Goal: Task Accomplishment & Management: Use online tool/utility

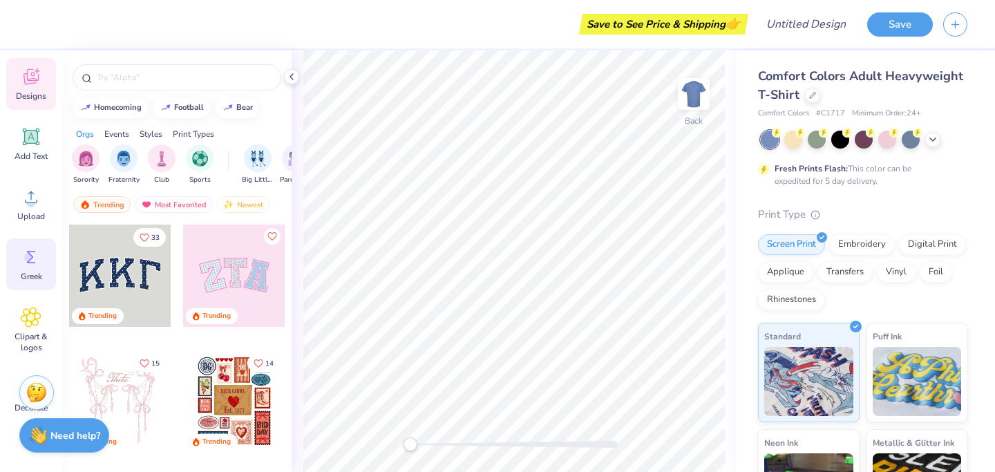
scroll to position [133, 0]
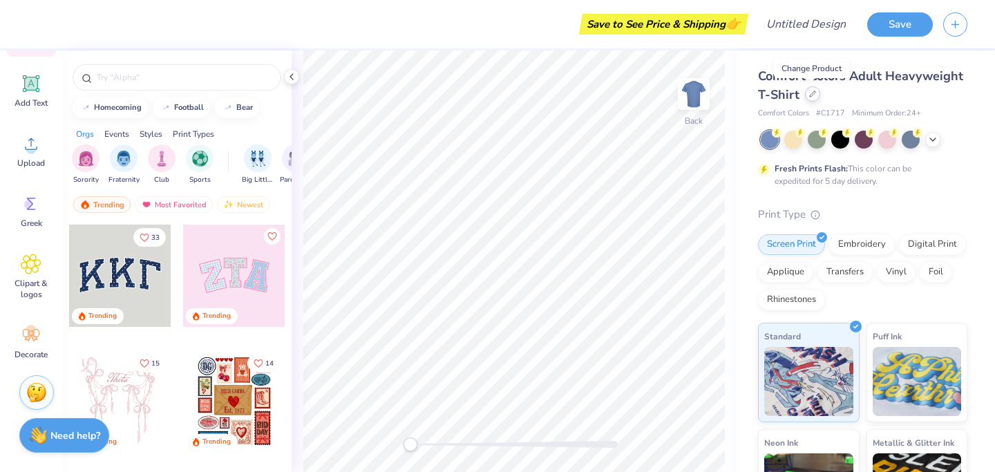
click at [812, 96] on icon at bounding box center [812, 94] width 7 height 7
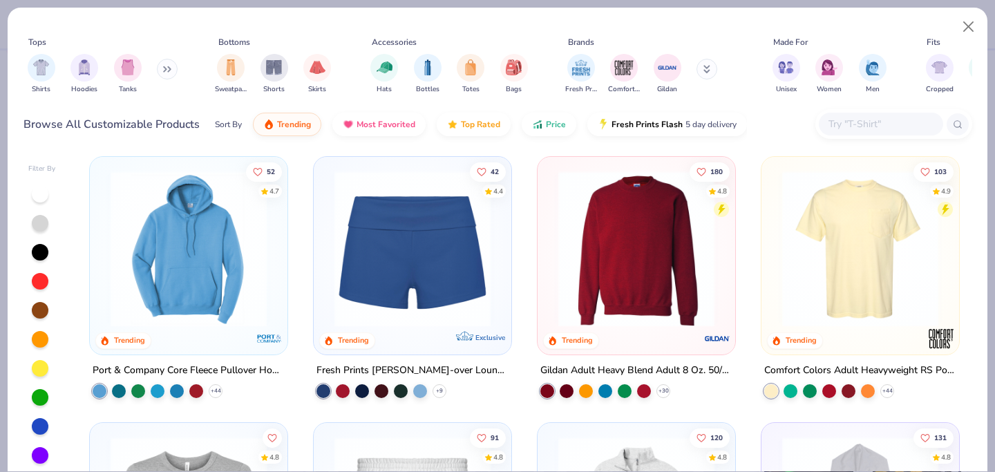
scroll to position [1082, 0]
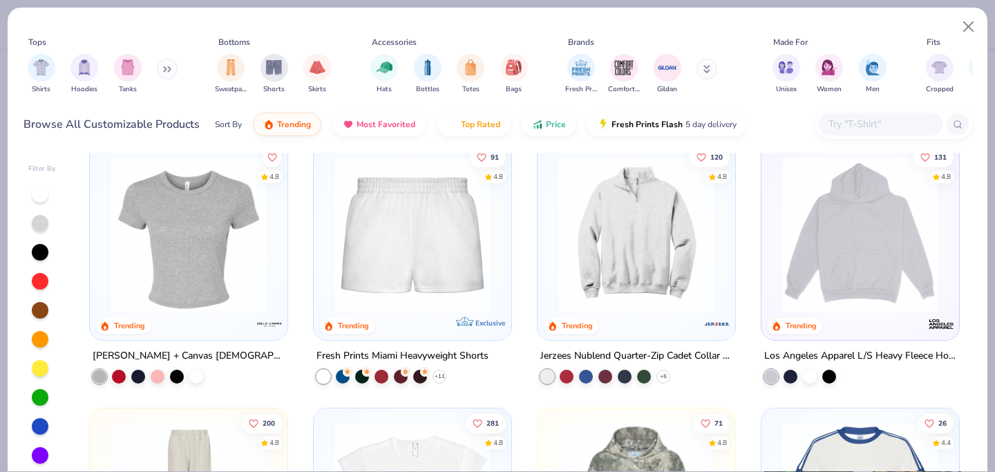
click at [846, 230] on img at bounding box center [860, 234] width 170 height 156
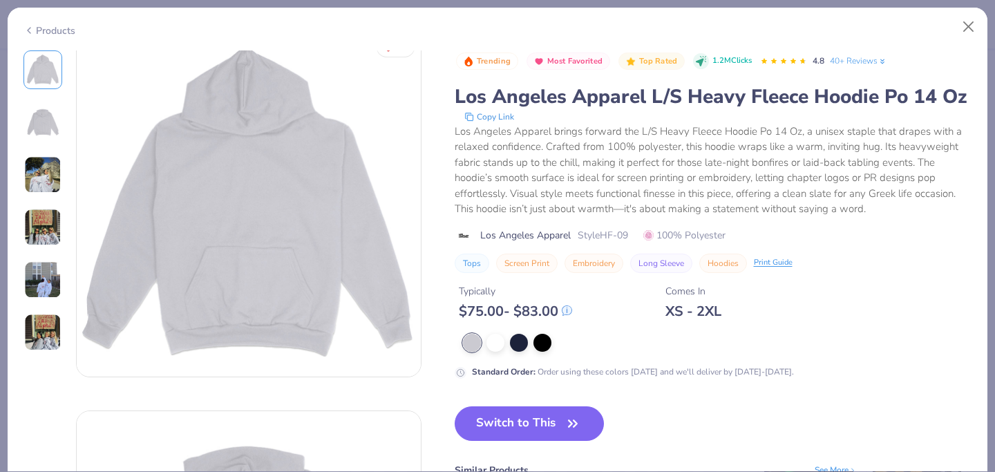
scroll to position [21, 0]
click at [559, 422] on button "Switch to This" at bounding box center [530, 423] width 150 height 35
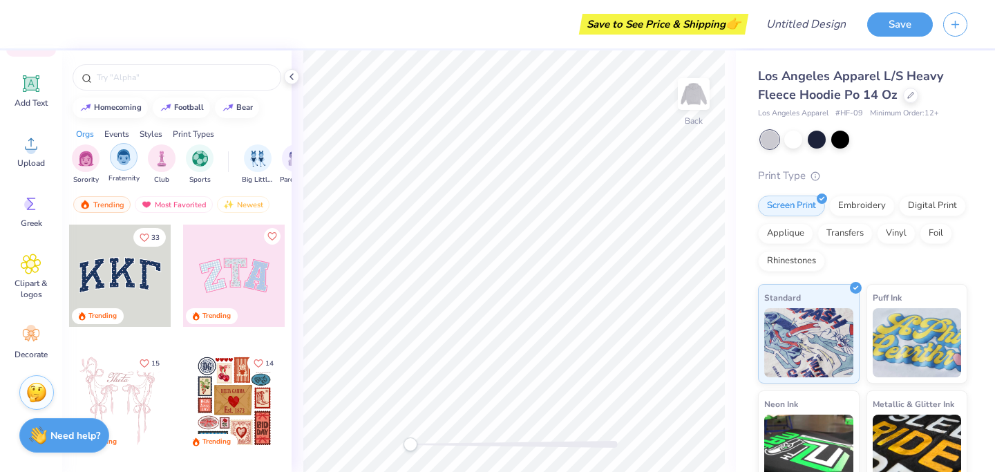
click at [129, 162] on img "filter for Fraternity" at bounding box center [123, 157] width 15 height 16
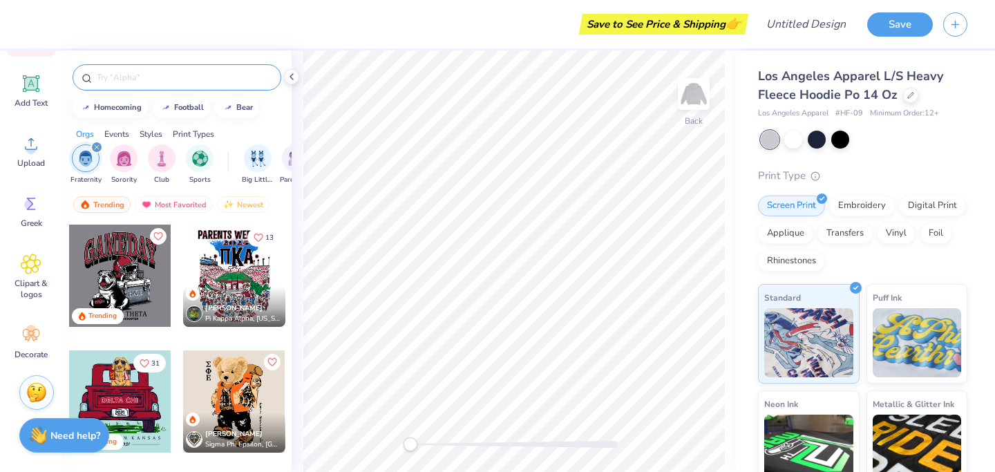
click at [130, 88] on div at bounding box center [177, 77] width 209 height 26
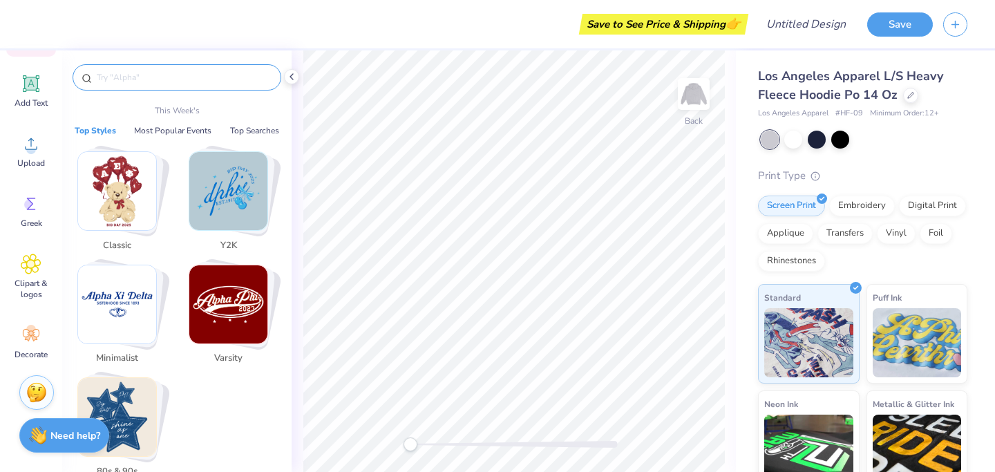
click at [129, 75] on input "text" at bounding box center [183, 77] width 177 height 14
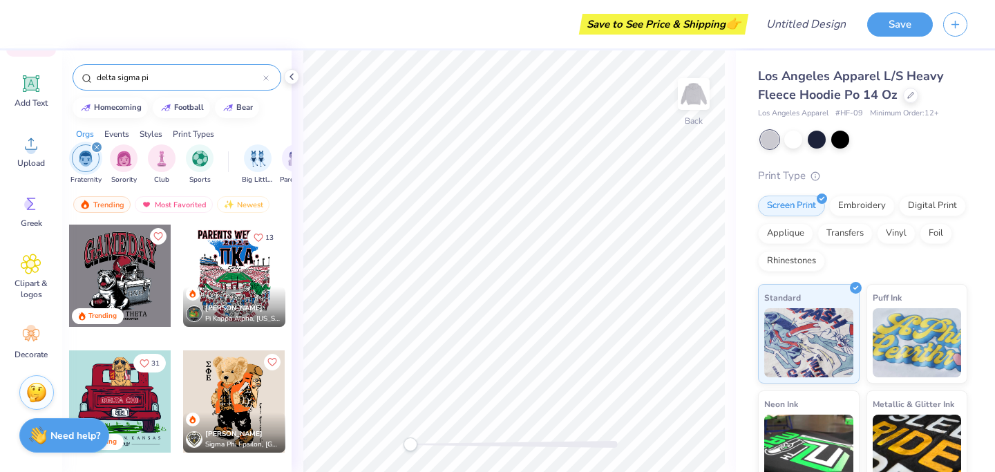
type input "delta sigma pi"
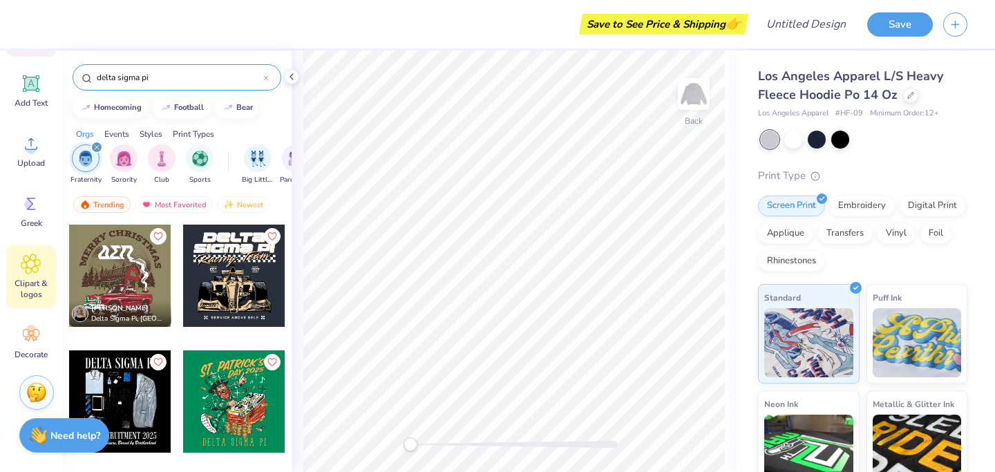
click at [37, 276] on div "Clipart & logos" at bounding box center [31, 276] width 50 height 63
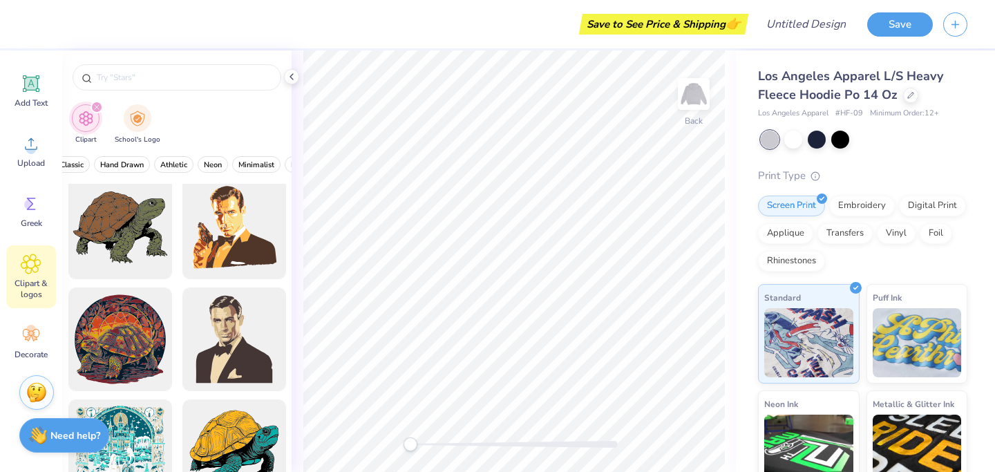
scroll to position [0, 479]
click at [120, 164] on span "Hand Drawn" at bounding box center [121, 165] width 44 height 10
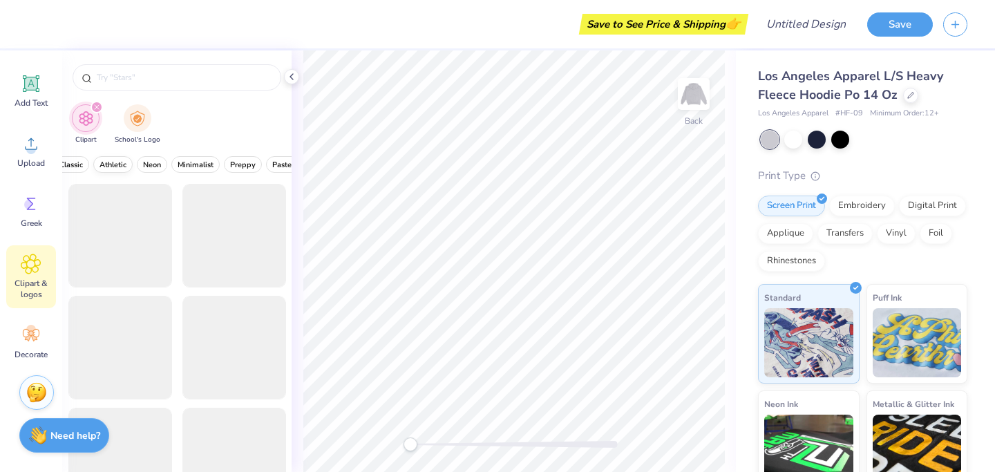
scroll to position [0, 572]
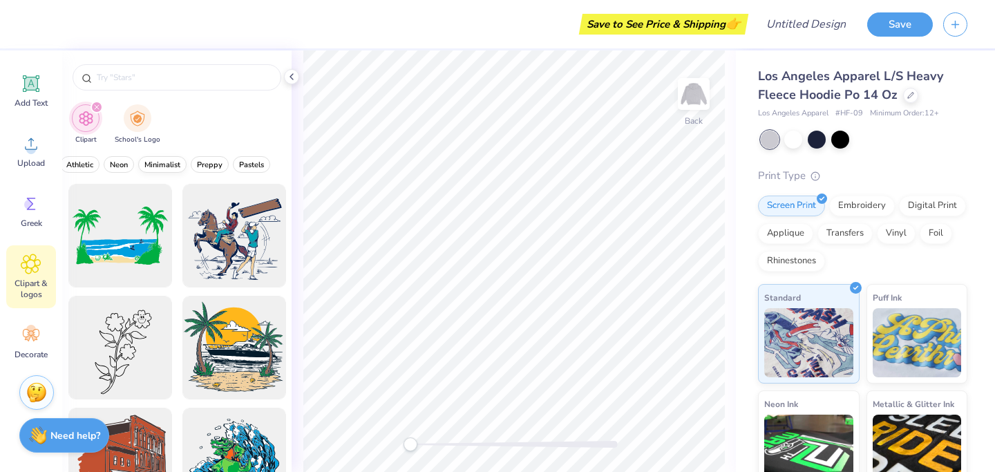
click at [162, 164] on span "Minimalist" at bounding box center [162, 165] width 36 height 10
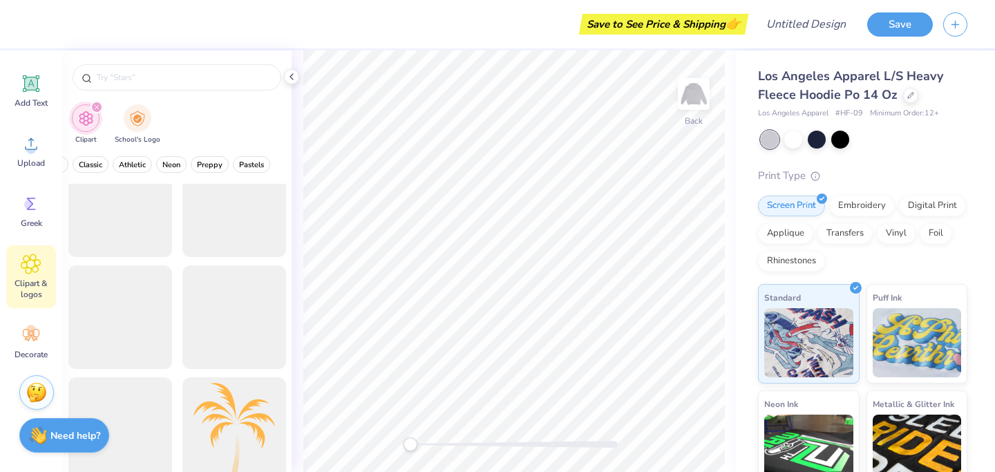
scroll to position [3908, 0]
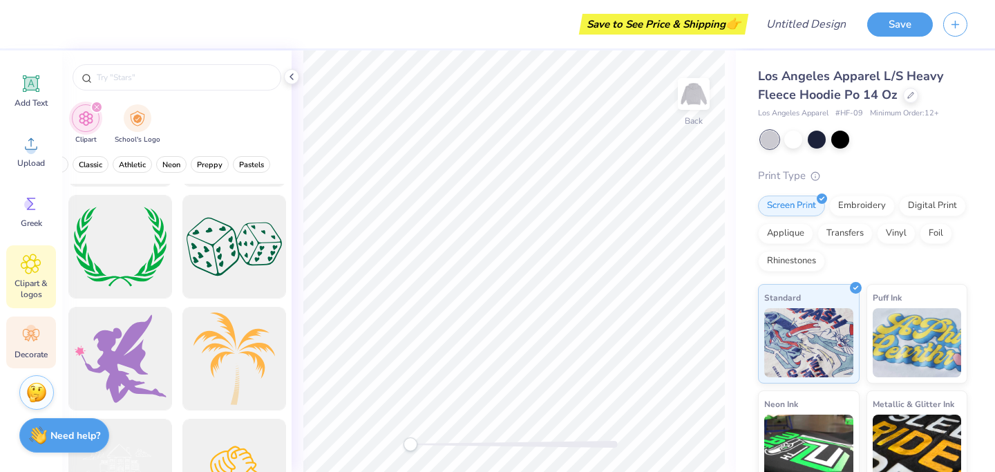
click at [32, 337] on icon at bounding box center [34, 338] width 6 height 6
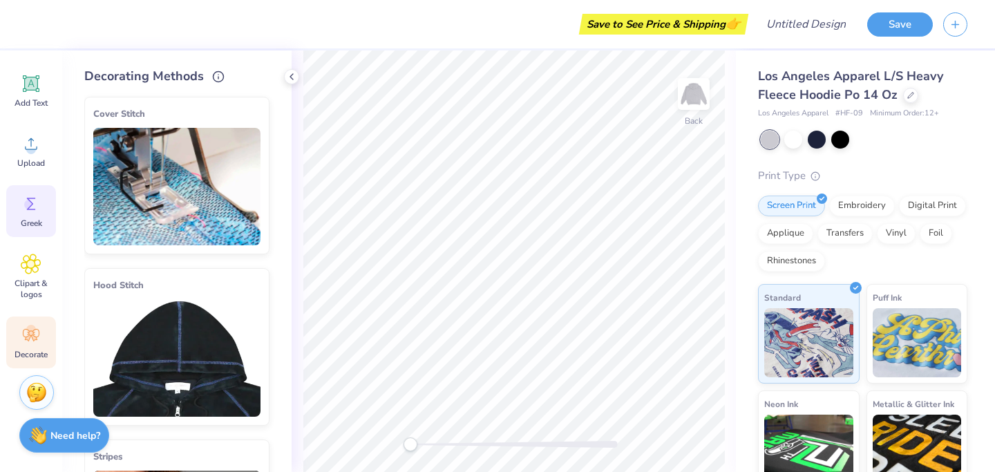
click at [25, 209] on icon at bounding box center [31, 204] width 21 height 21
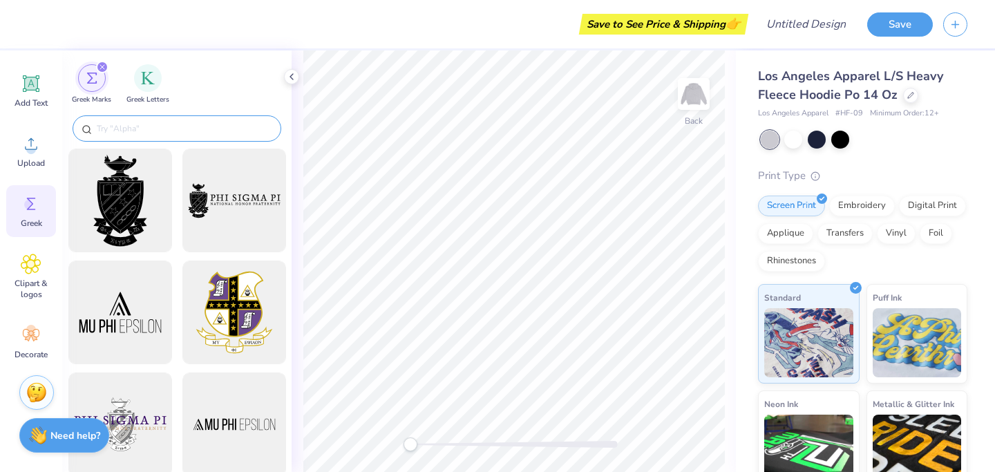
click at [136, 129] on input "text" at bounding box center [183, 129] width 177 height 14
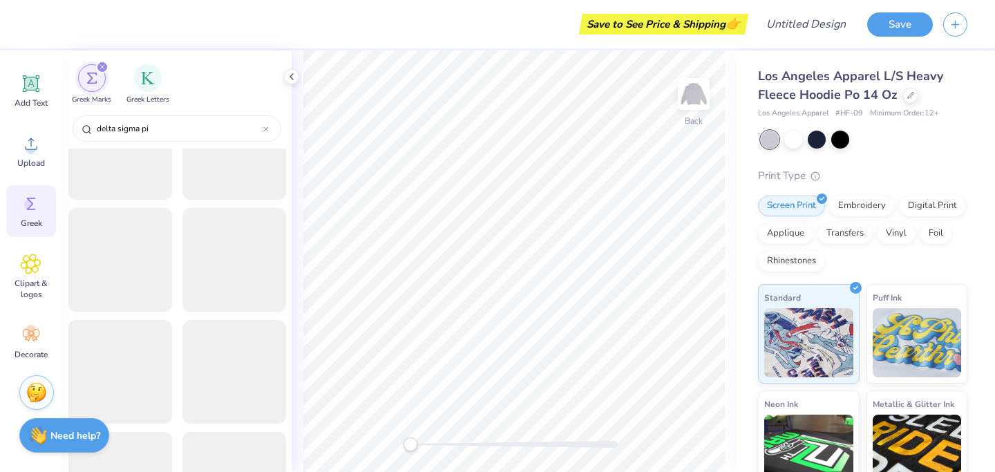
scroll to position [390, 0]
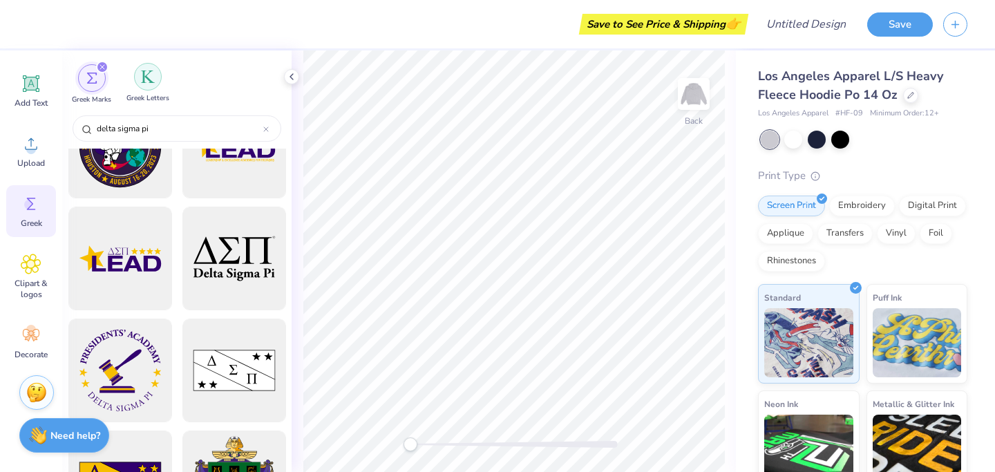
type input "delta sigma pi"
click at [144, 83] on img "filter for Greek Letters" at bounding box center [148, 77] width 14 height 14
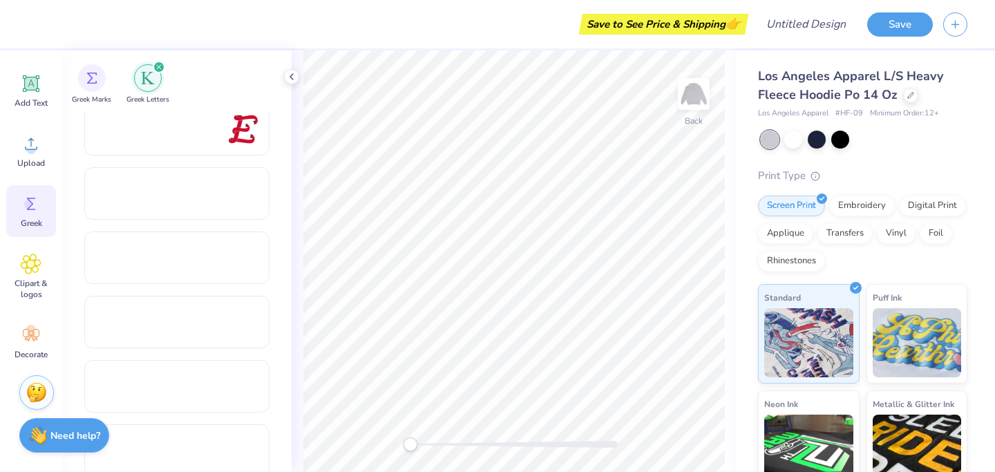
scroll to position [1703, 0]
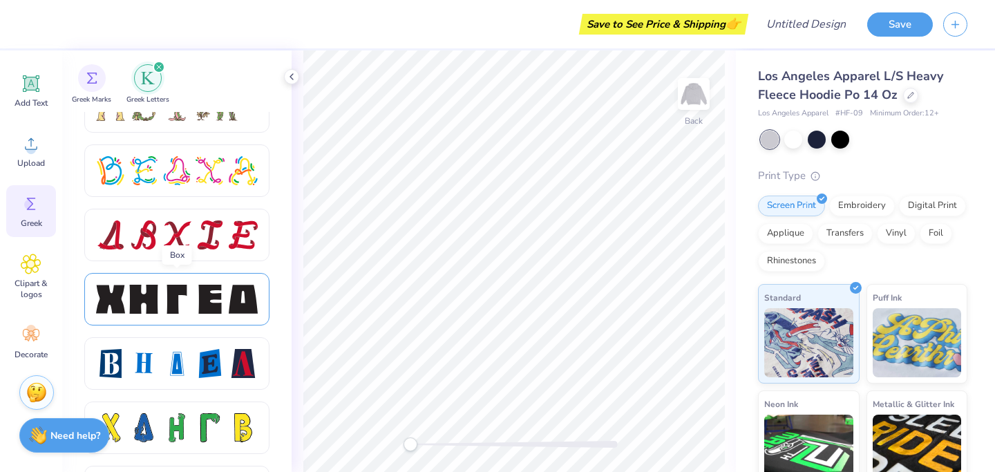
click at [189, 294] on div at bounding box center [176, 299] width 29 height 29
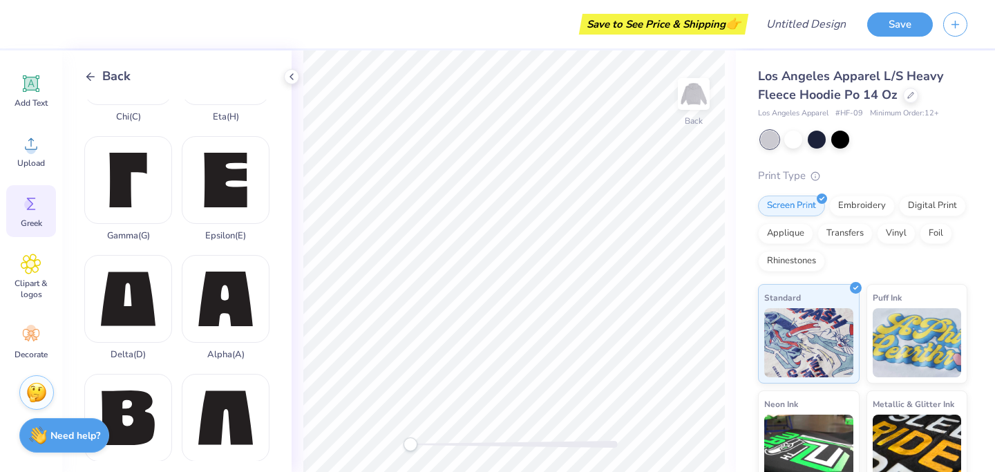
scroll to position [25, 0]
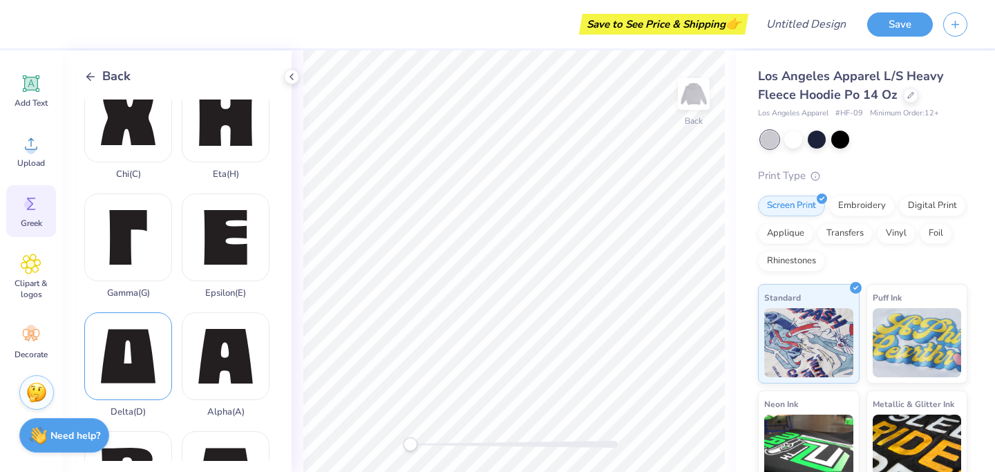
click at [135, 368] on div "Delta ( D )" at bounding box center [128, 364] width 88 height 105
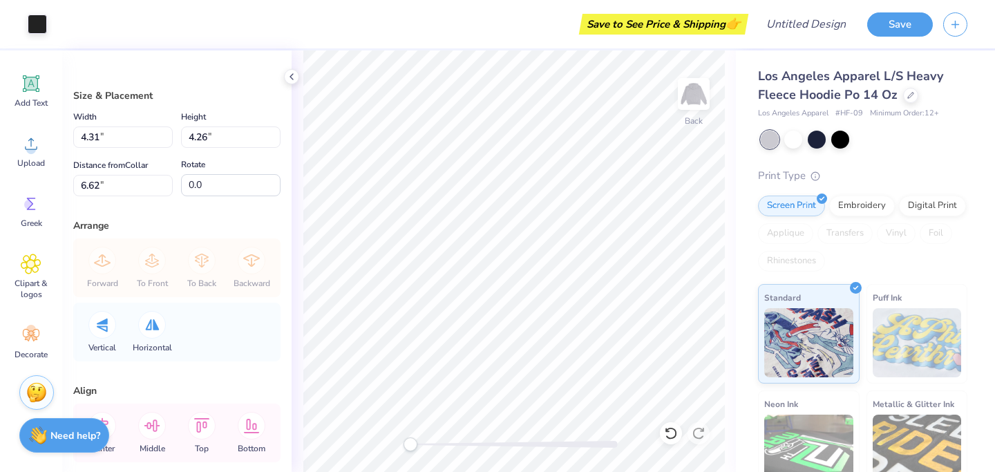
type input "2.85"
type input "2.81"
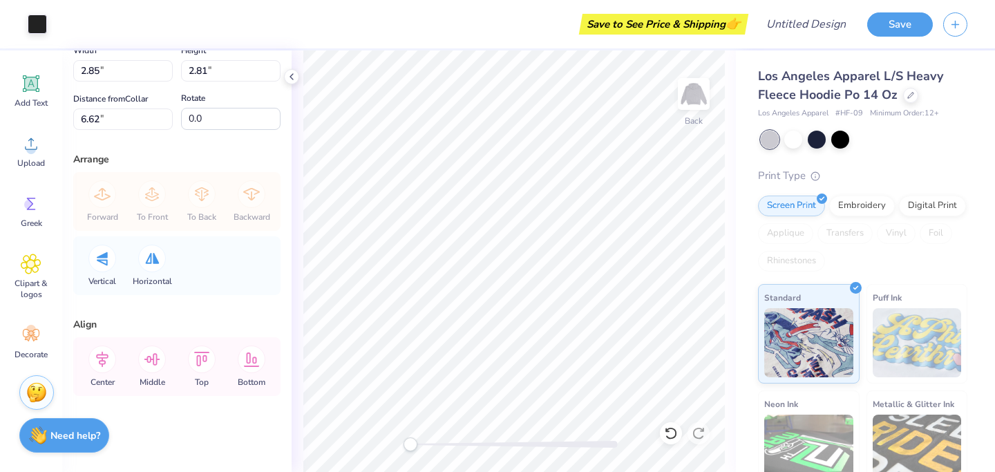
scroll to position [0, 0]
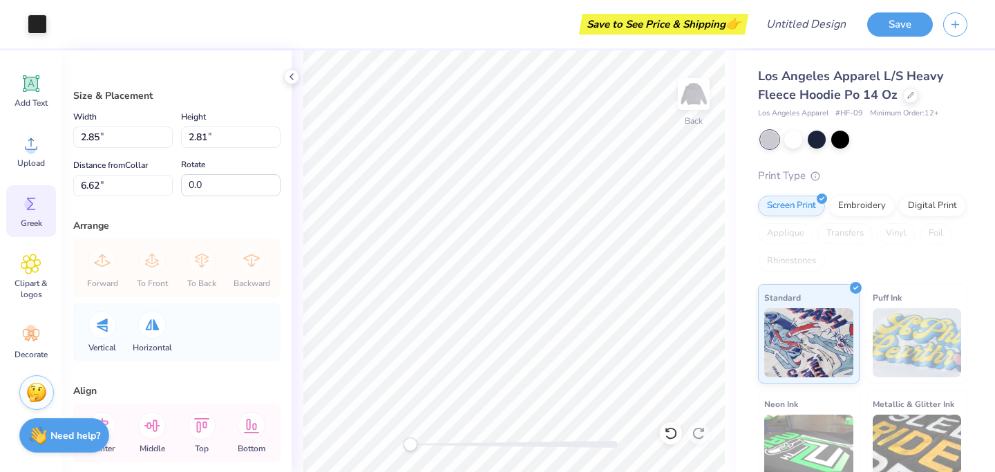
click at [25, 208] on icon at bounding box center [31, 204] width 21 height 21
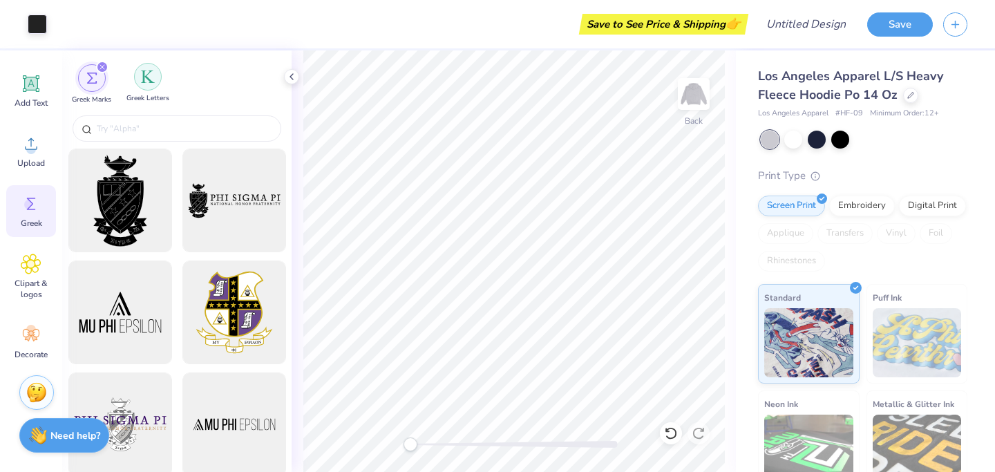
click at [143, 84] on div "filter for Greek Letters" at bounding box center [148, 77] width 28 height 28
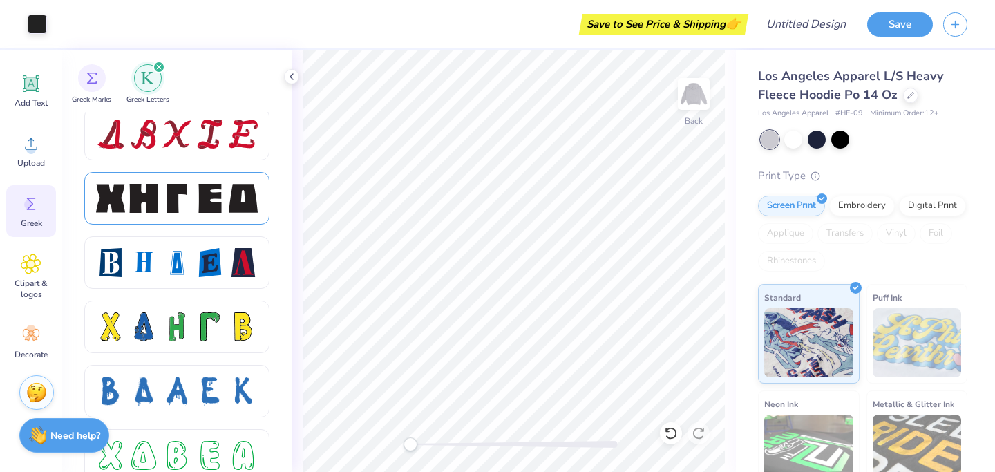
scroll to position [1805, 0]
click at [180, 198] on div at bounding box center [176, 197] width 29 height 29
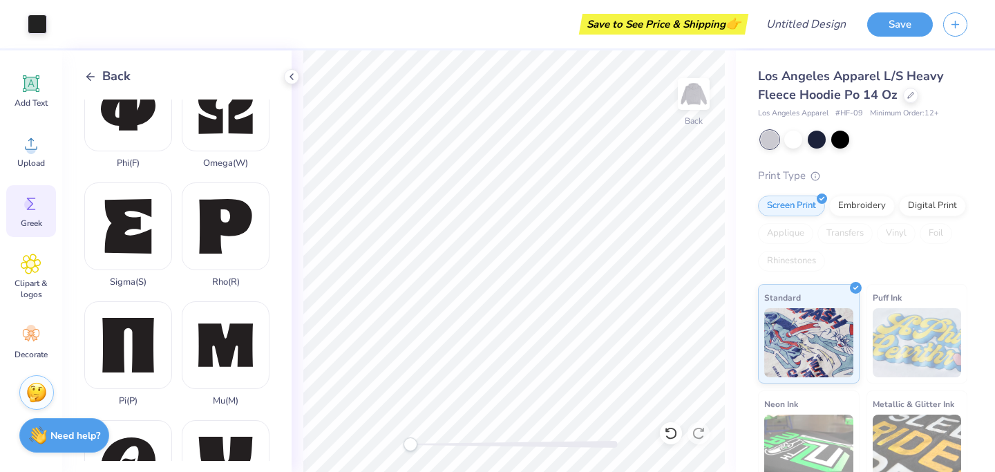
scroll to position [896, 0]
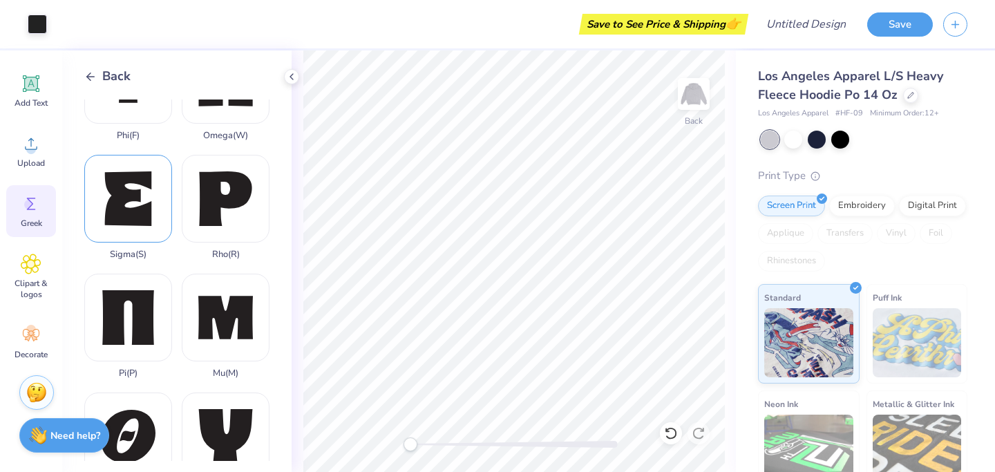
click at [143, 217] on div "Sigma ( S )" at bounding box center [128, 207] width 88 height 105
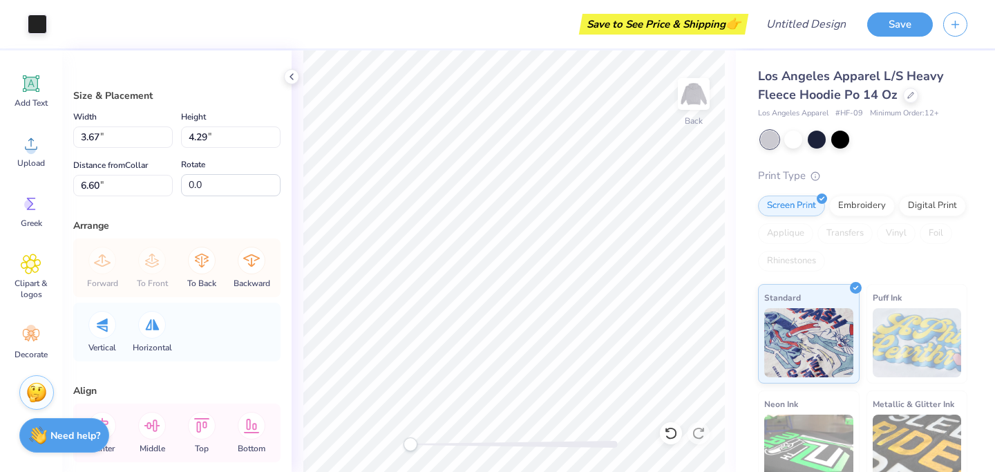
type input "2.53"
type input "2.96"
type input "3.00"
click at [293, 77] on icon at bounding box center [291, 76] width 11 height 11
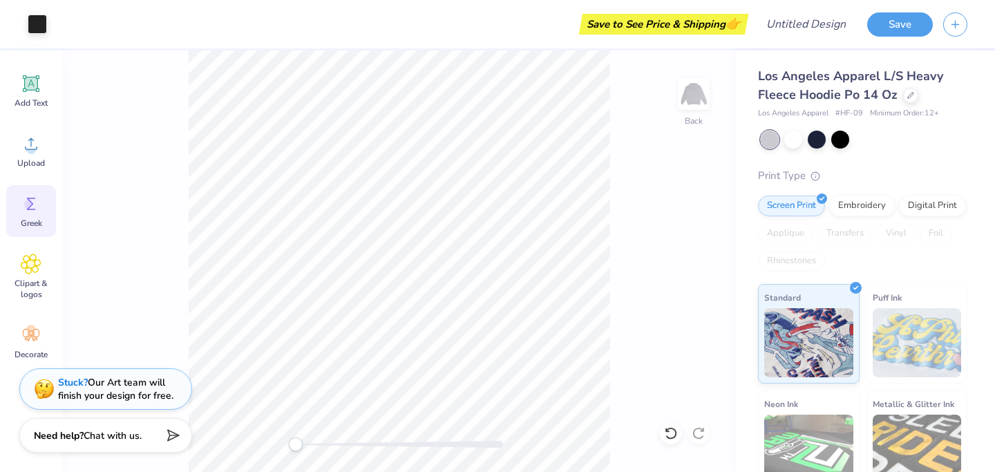
click at [21, 211] on icon at bounding box center [31, 204] width 21 height 21
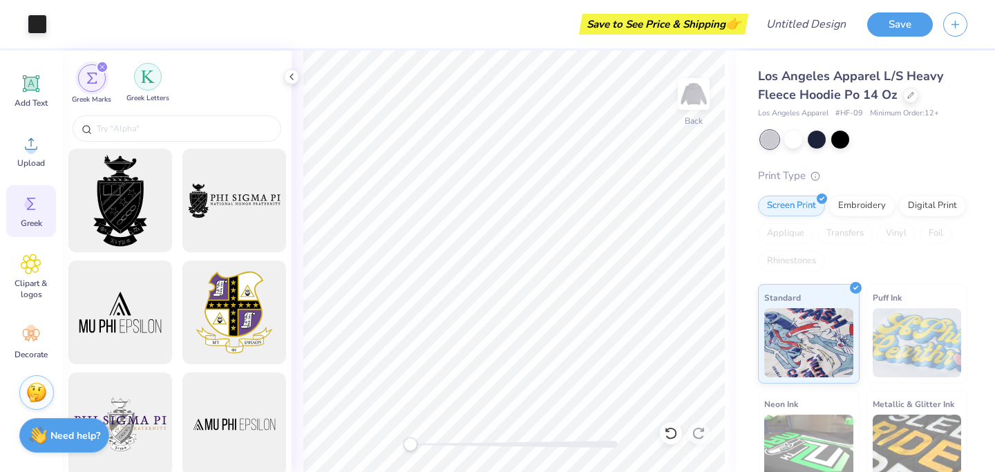
click at [146, 86] on div "filter for Greek Letters" at bounding box center [148, 77] width 28 height 28
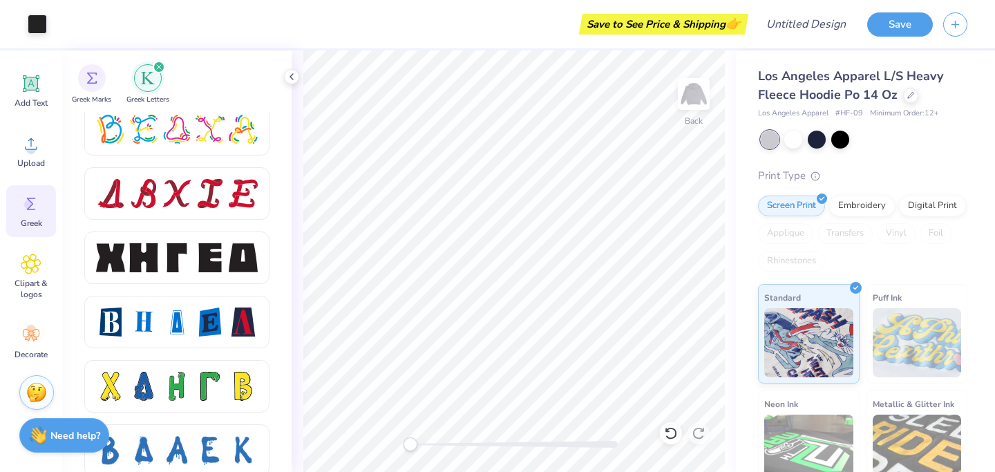
scroll to position [1667, 0]
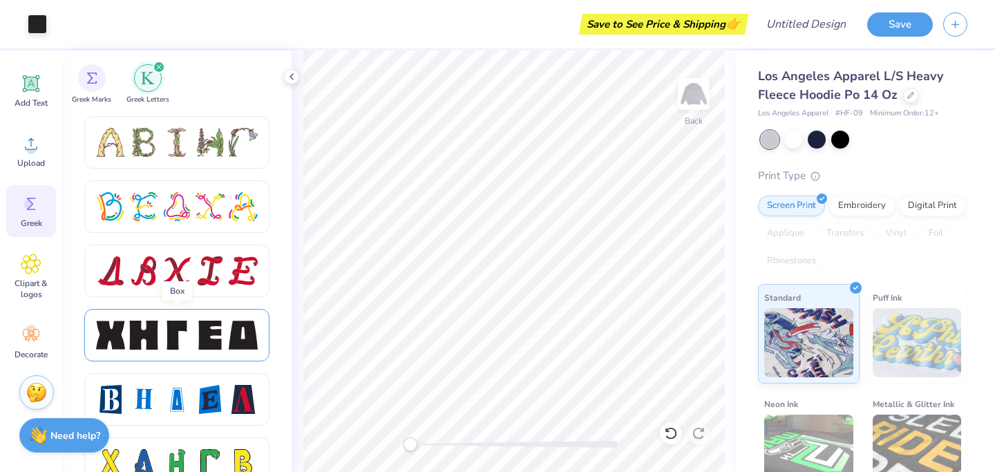
click at [189, 339] on div at bounding box center [176, 335] width 29 height 29
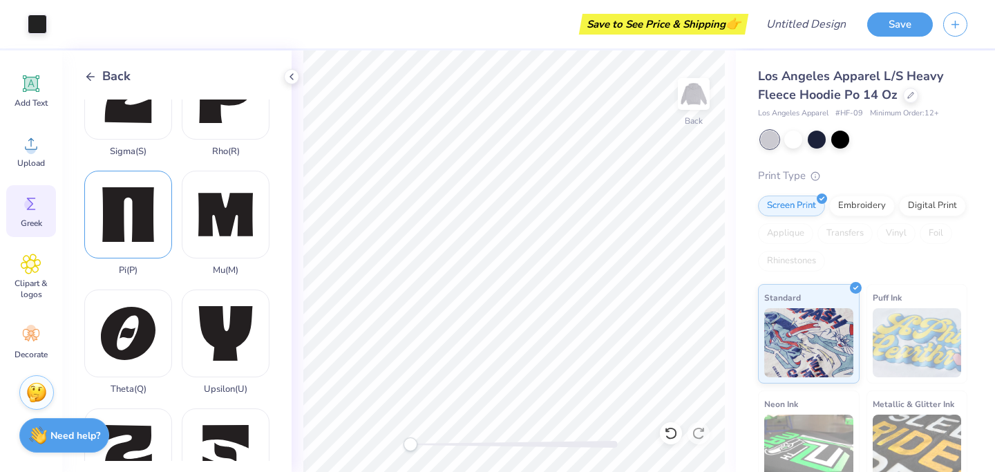
scroll to position [988, 0]
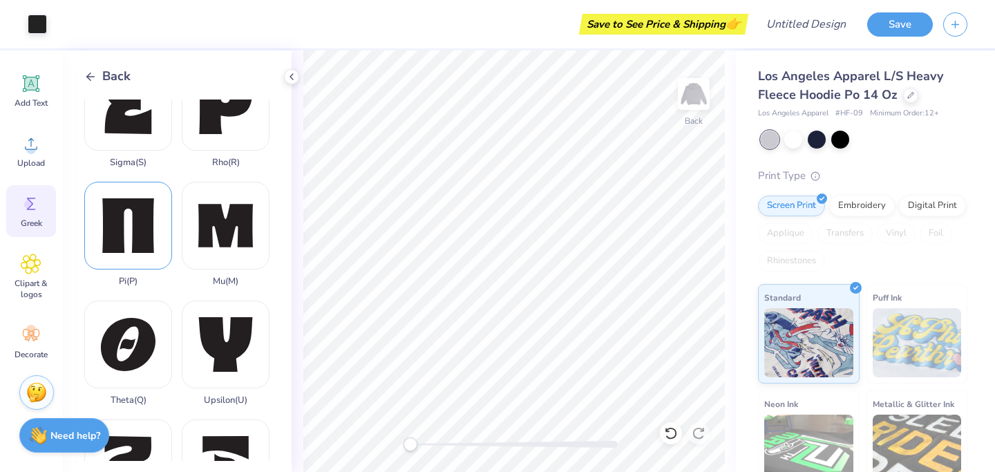
click at [138, 221] on div "Pi ( P )" at bounding box center [128, 234] width 88 height 105
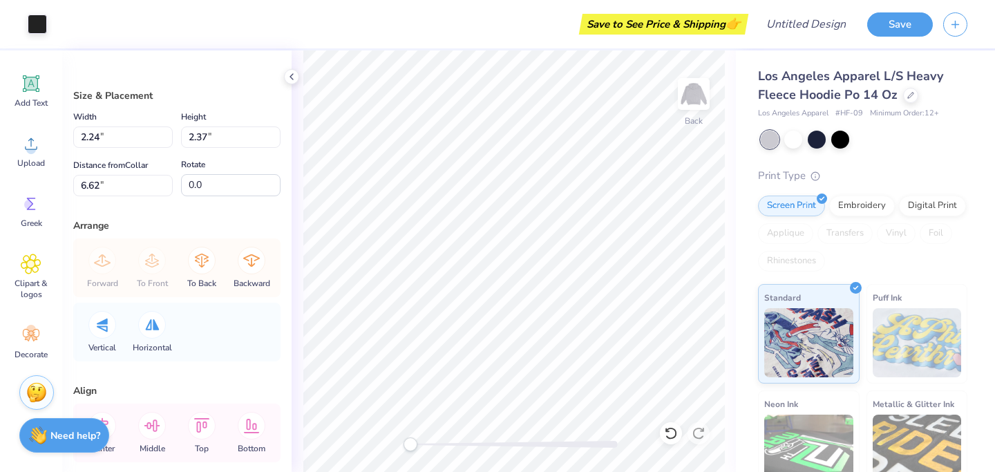
type input "2.24"
type input "2.37"
type input "2.85"
type input "2.81"
type input "3.00"
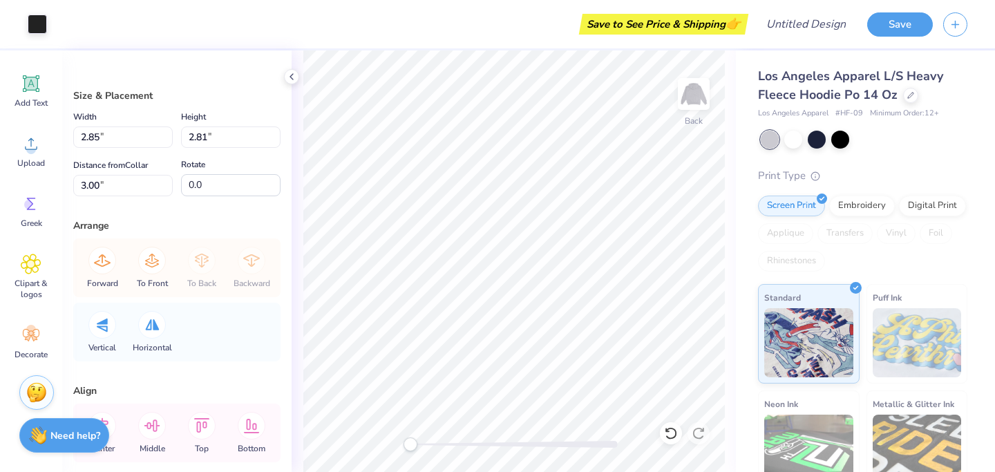
type input "2.38"
type input "2.35"
type input "2.53"
type input "2.96"
type input "1.91"
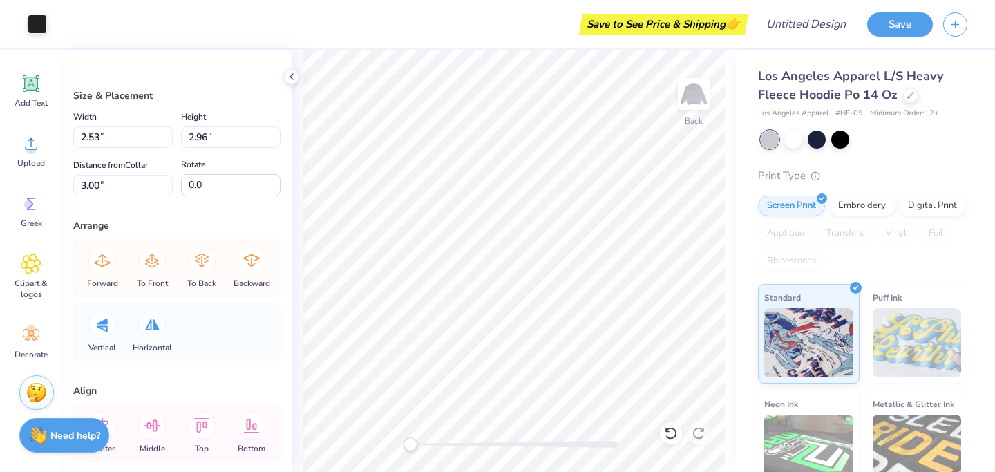
type input "2.23"
type input "1.90"
type input "2.22"
type input "2.24"
type input "2.37"
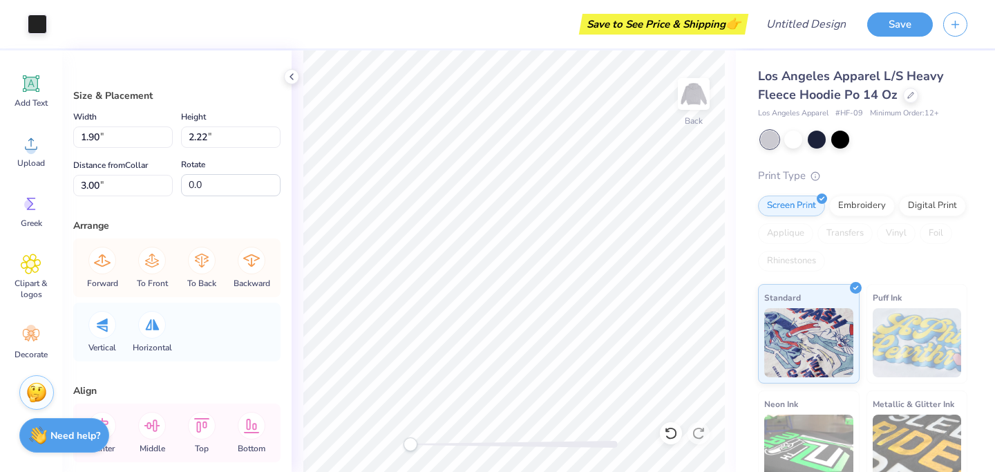
type input "6.62"
type input "1.90"
type input "2.22"
type input "3.00"
type input "1.96"
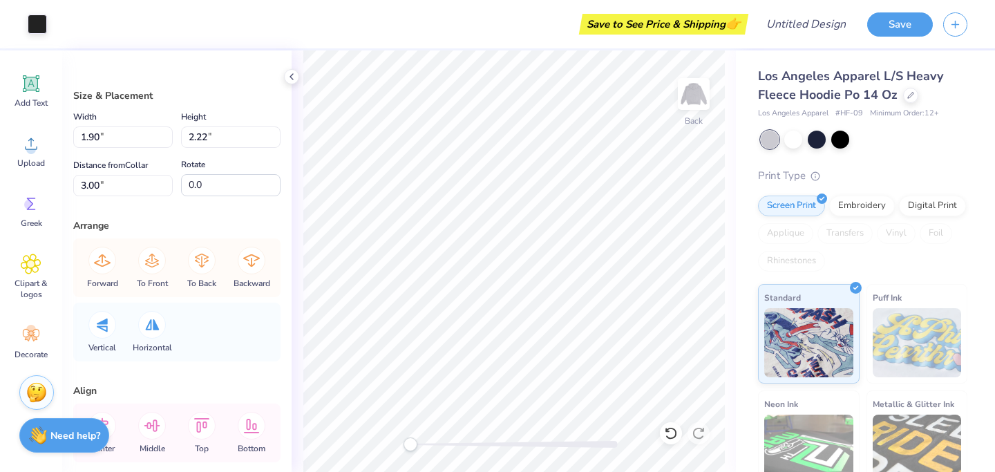
type input "2.29"
type input "2.38"
type input "2.35"
type input "2.33"
type input "2.30"
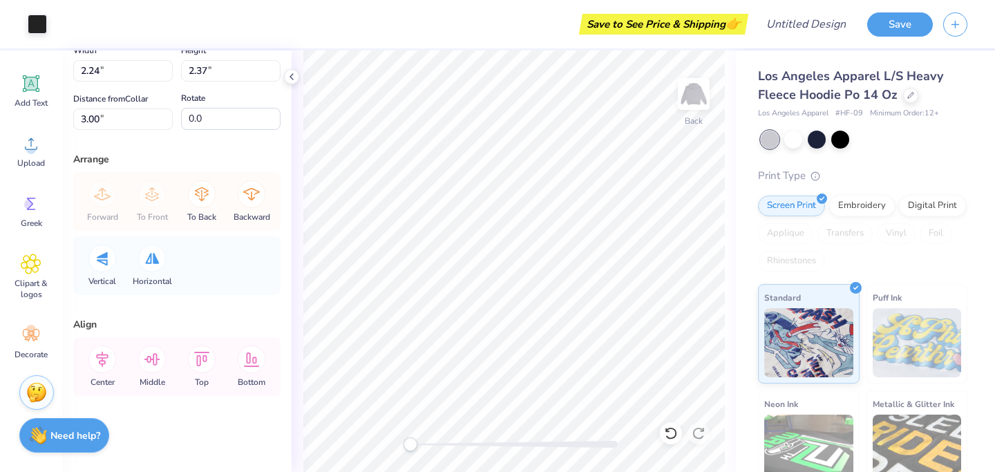
scroll to position [0, 0]
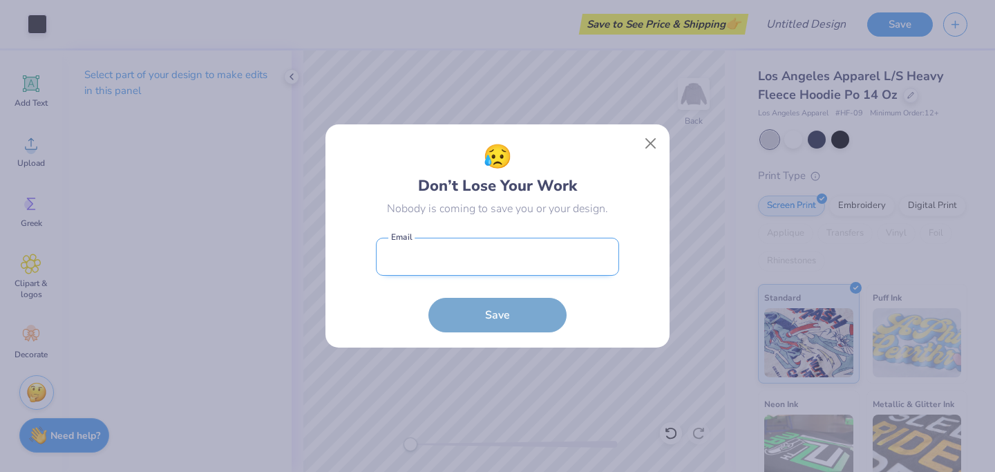
click at [540, 268] on input "email" at bounding box center [497, 257] width 243 height 38
type input "kylie.sarton@pepperdine.edu"
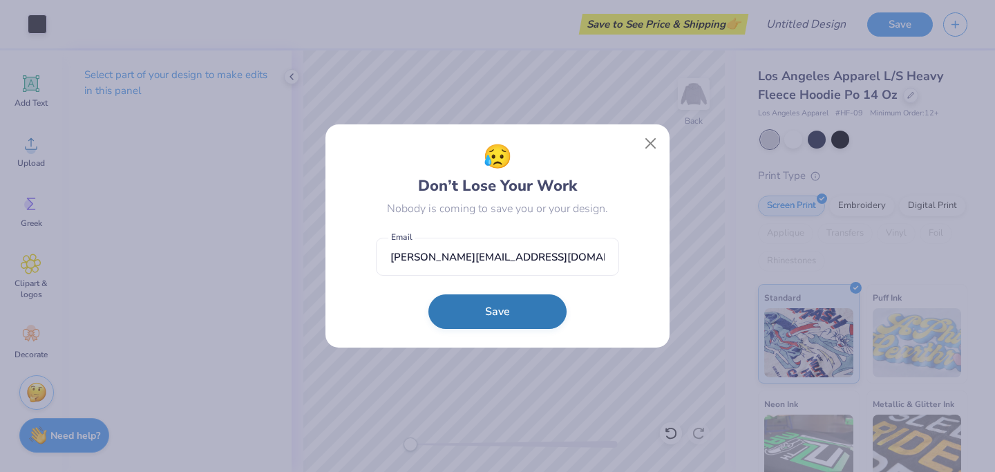
click at [520, 318] on button "Save" at bounding box center [497, 311] width 138 height 35
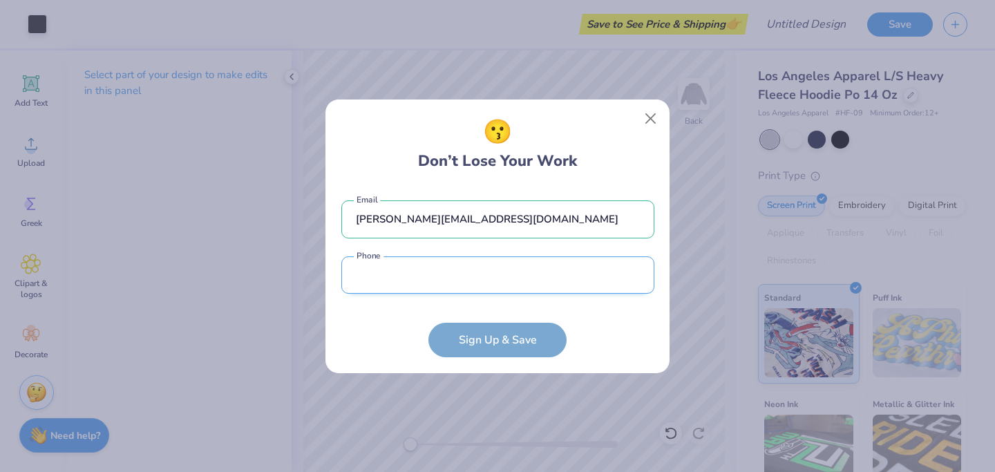
click at [492, 274] on input "tel" at bounding box center [497, 275] width 313 height 38
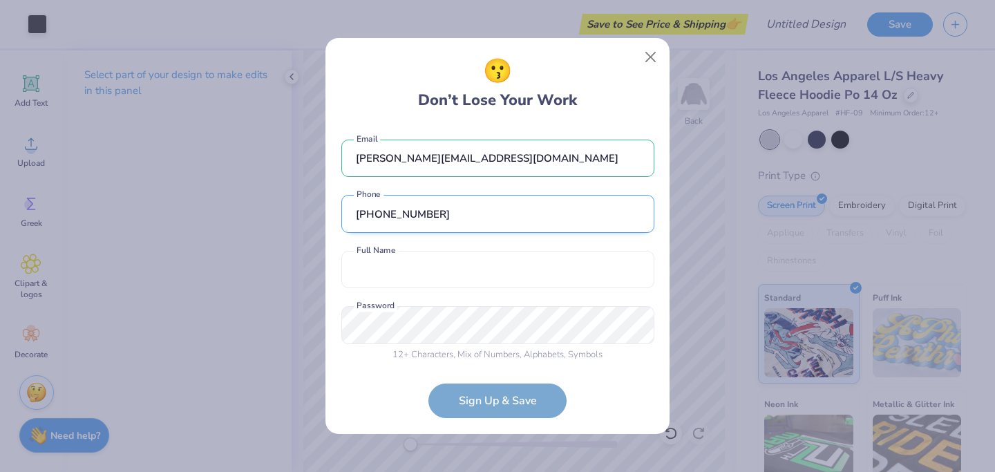
scroll to position [7, 0]
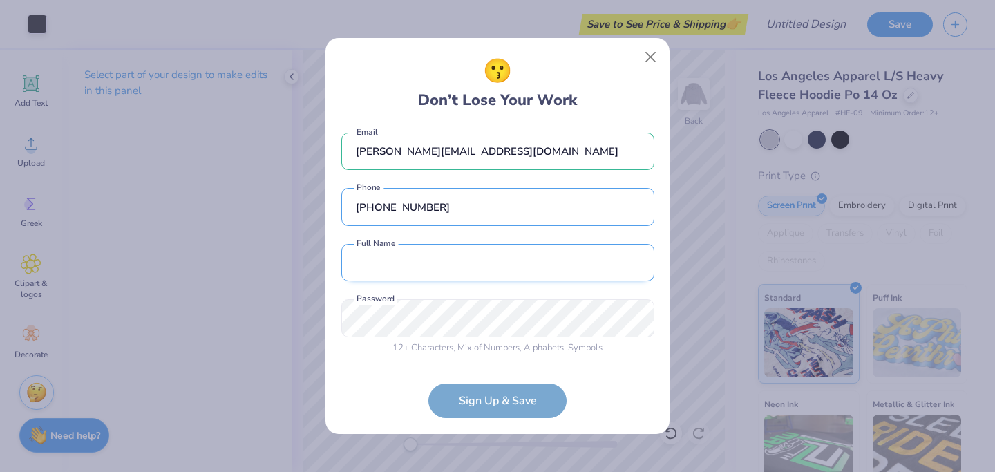
type input "(949) 324-7273"
click at [482, 273] on input "text" at bounding box center [497, 263] width 313 height 38
type input "Kylie Sarton"
type input "(949) 324-7273"
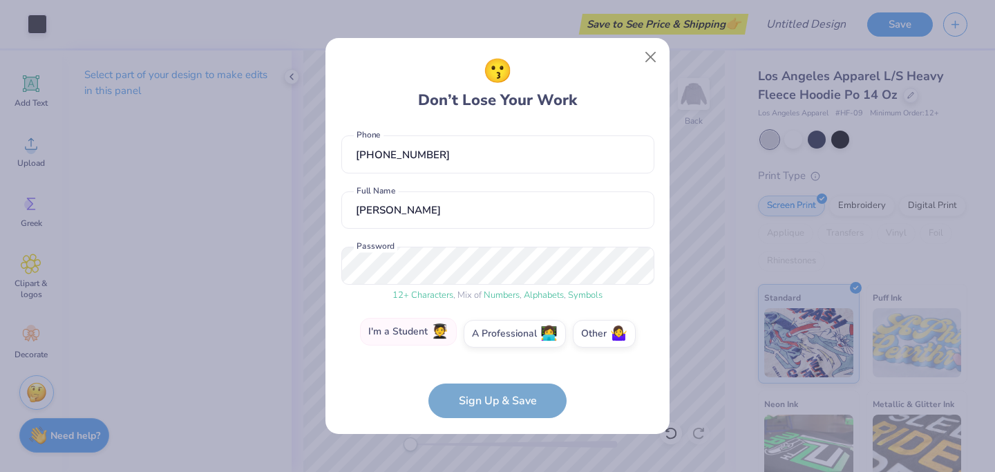
click at [426, 341] on label "I'm a Student 🧑‍🎓" at bounding box center [408, 332] width 97 height 28
click at [493, 393] on input "I'm a Student 🧑‍🎓" at bounding box center [497, 397] width 9 height 9
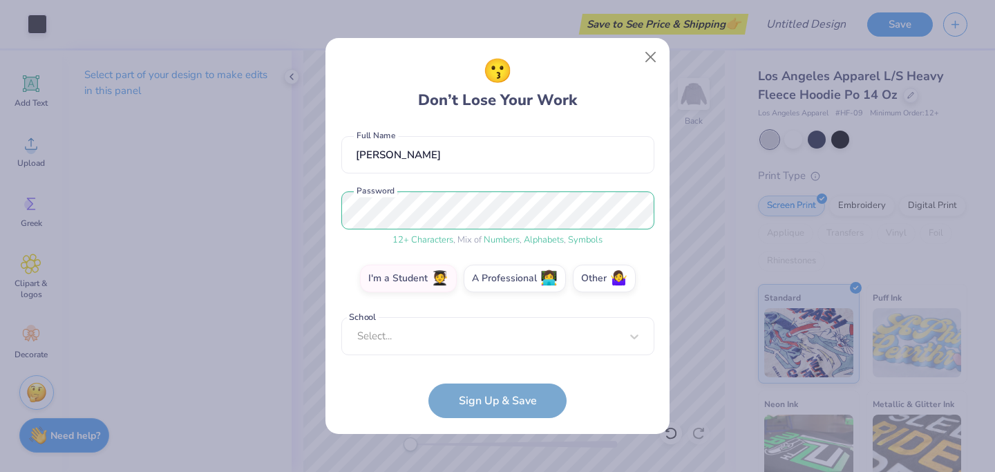
scroll to position [108, 0]
click at [454, 336] on div "Select..." at bounding box center [497, 336] width 313 height 38
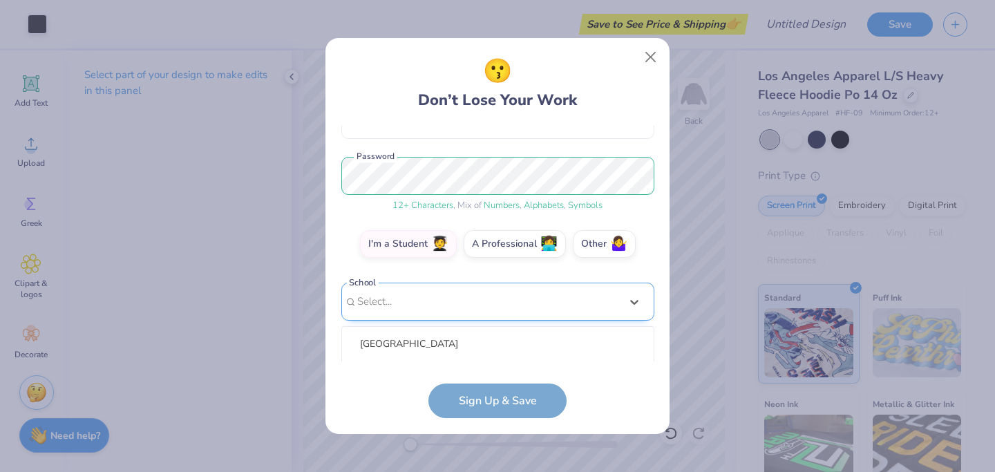
scroll to position [322, 0]
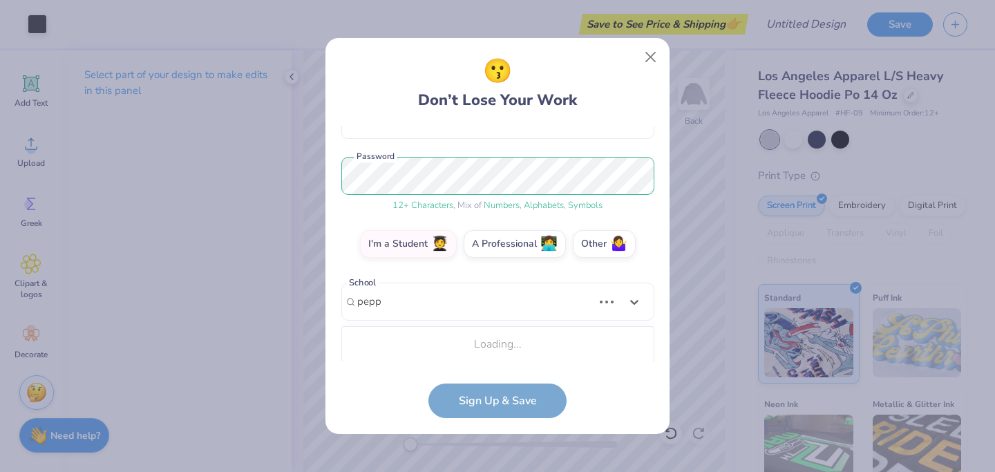
type input "pepp"
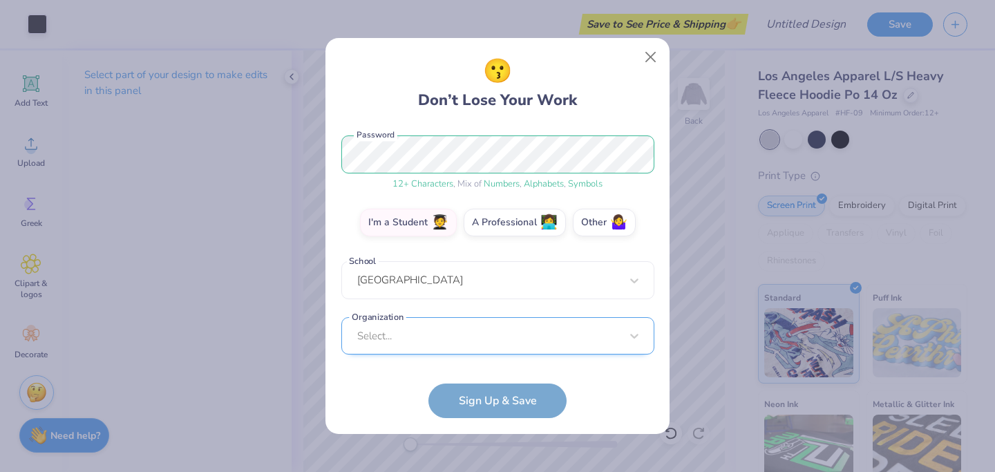
click at [451, 335] on div "Select..." at bounding box center [497, 336] width 313 height 38
click at [381, 391] on form "kylie.sarton@pepperdine.edu Email (949) 324-7273 Phone Kylie Sarton Full Name 1…" at bounding box center [497, 272] width 313 height 293
click at [489, 400] on form "kylie.sarton@pepperdine.edu Email (949) 324-7273 Phone Kylie Sarton Full Name 1…" at bounding box center [497, 272] width 313 height 293
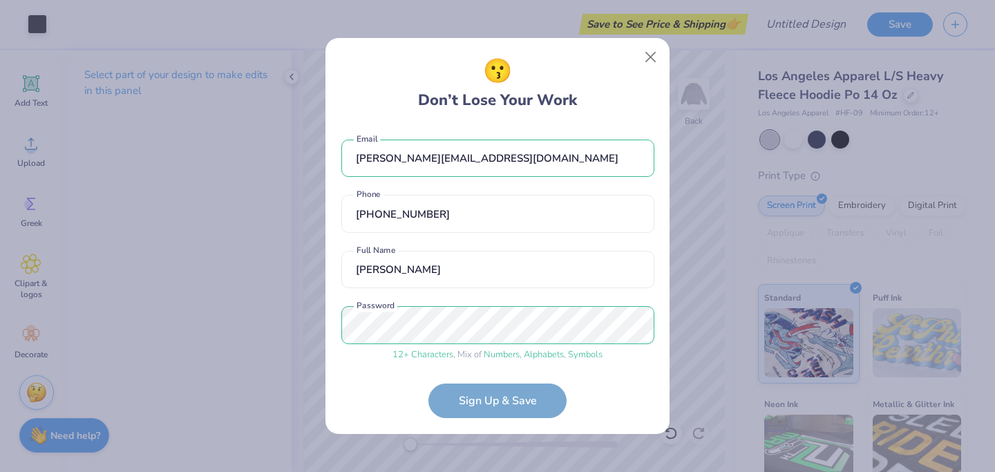
scroll to position [119, 0]
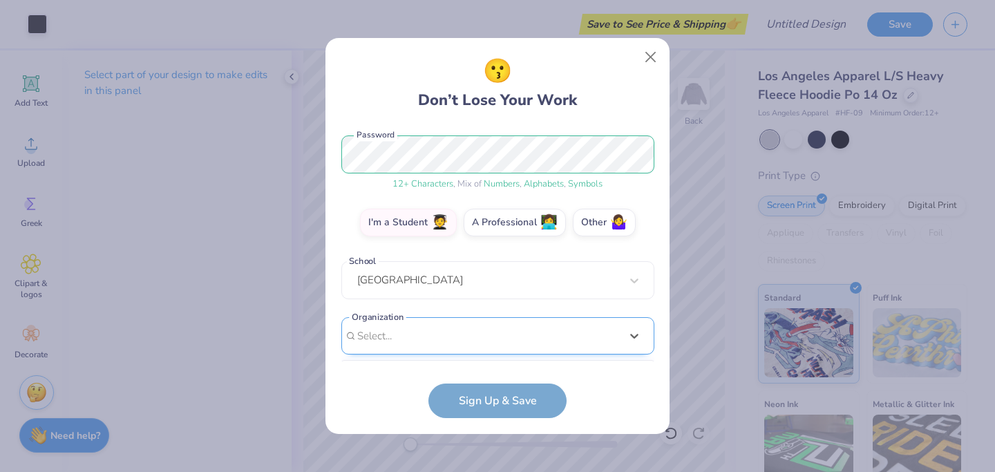
click at [556, 332] on div "option focused, 8 of 30. 30 results available. Use Up and Down to choose option…" at bounding box center [497, 443] width 313 height 252
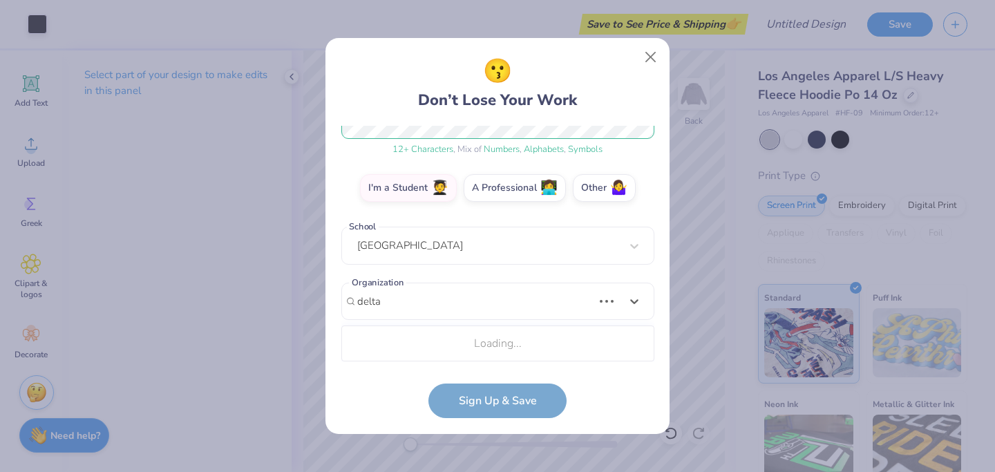
scroll to position [378, 0]
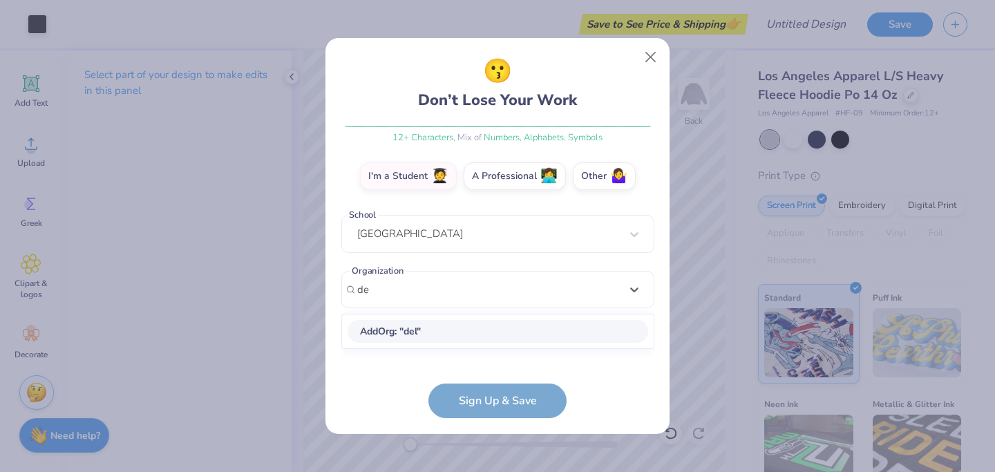
type input "d"
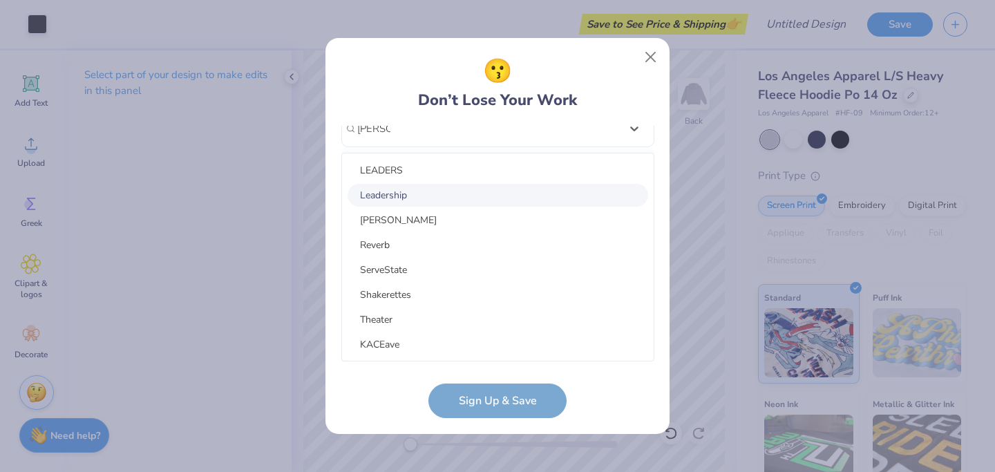
click at [531, 192] on div "Leadership" at bounding box center [498, 195] width 301 height 23
type input "seaver"
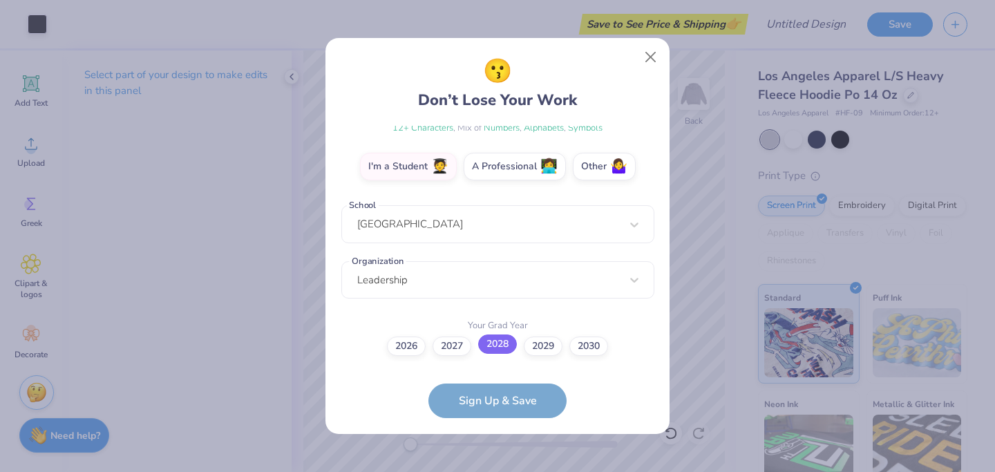
click at [496, 346] on label "2028" at bounding box center [497, 344] width 39 height 19
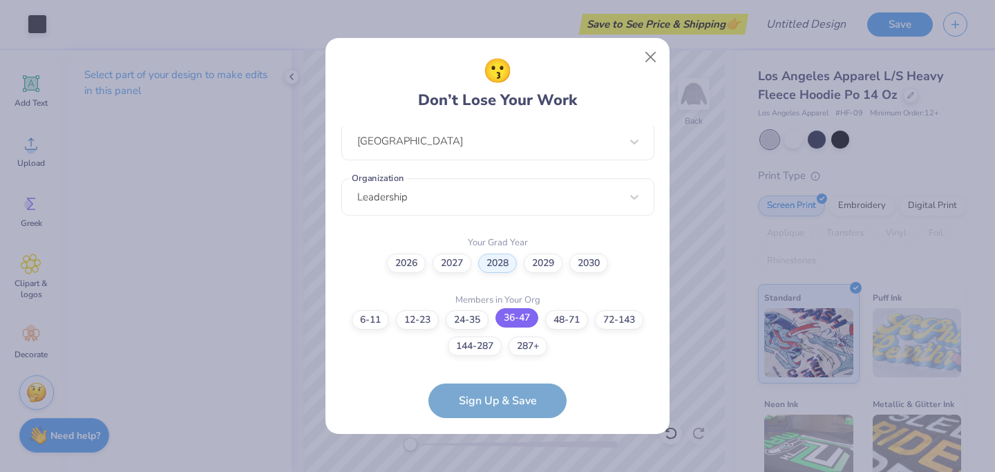
click at [518, 319] on label "36-47" at bounding box center [517, 317] width 43 height 19
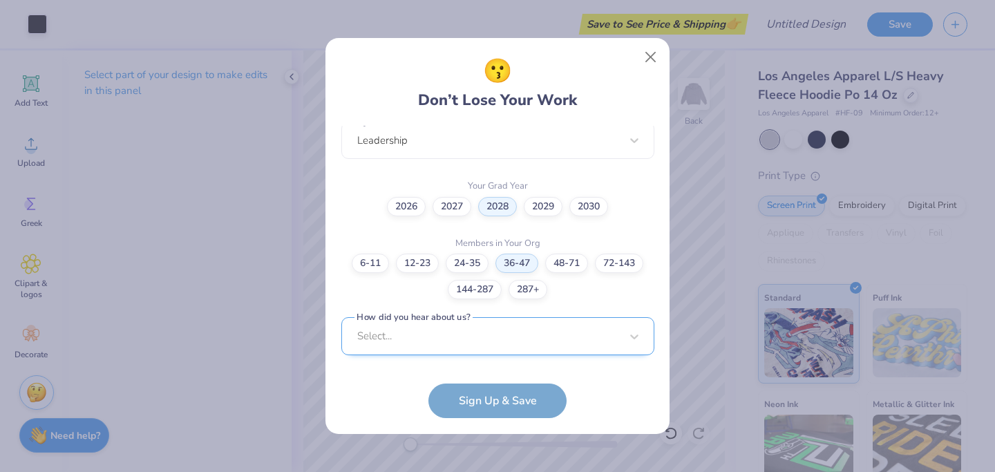
click at [503, 350] on div "Select..." at bounding box center [497, 336] width 313 height 38
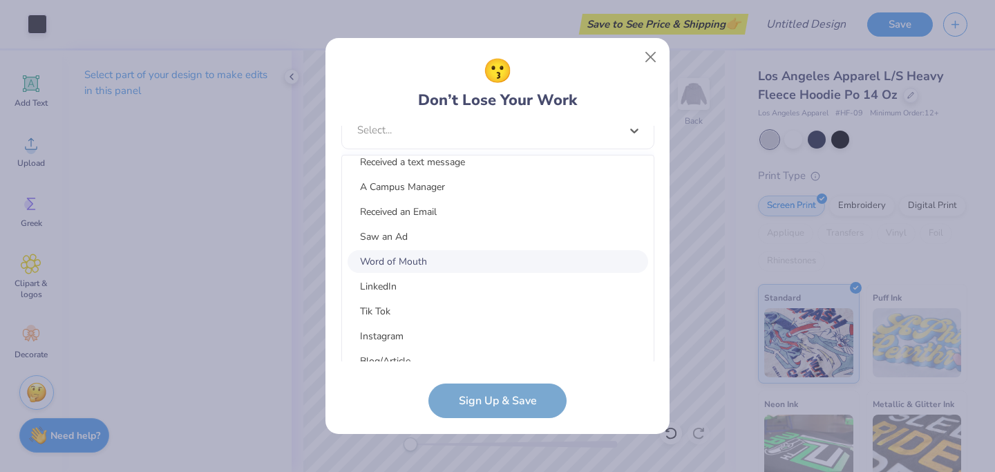
click at [505, 256] on div "Word of Mouth" at bounding box center [498, 261] width 301 height 23
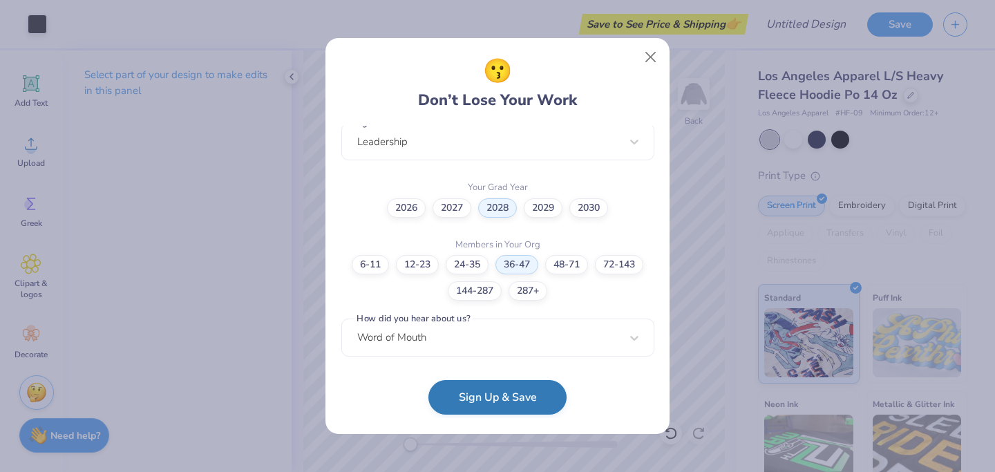
click at [527, 402] on button "Sign Up & Save" at bounding box center [497, 397] width 138 height 35
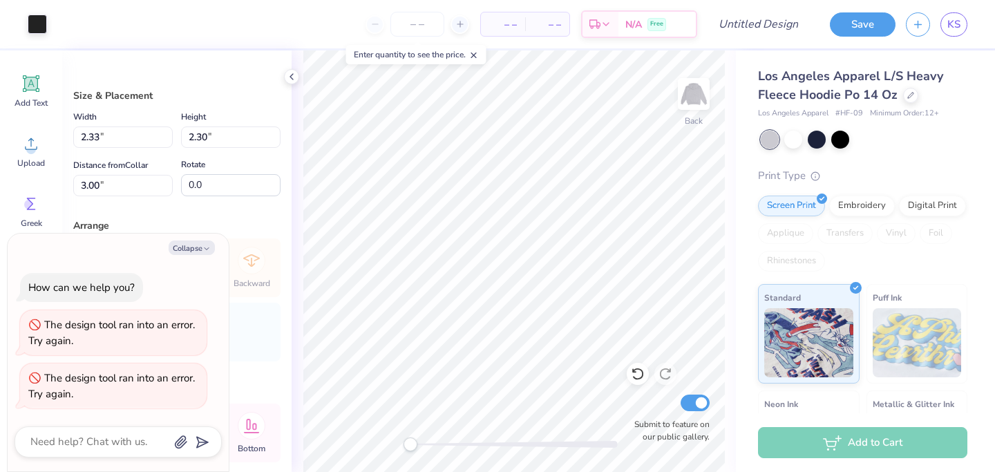
type textarea "x"
type input "1.96"
type input "2.29"
type textarea "x"
type input "2.24"
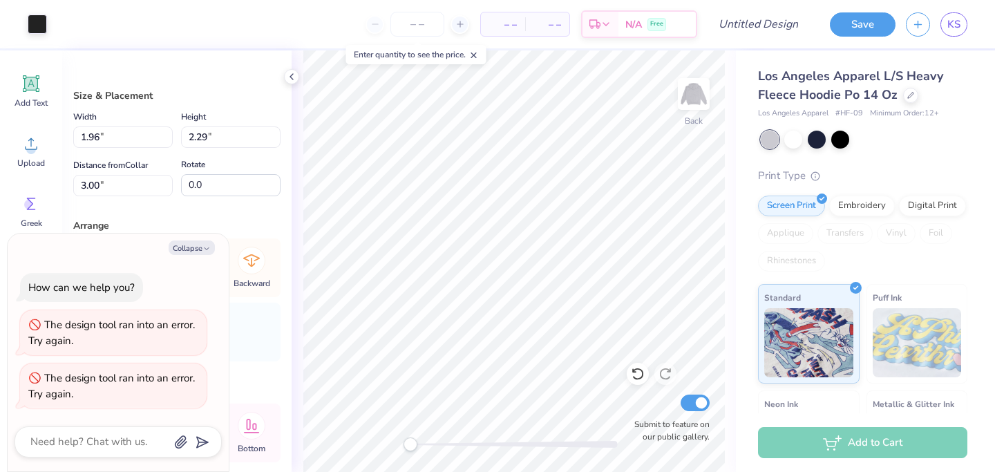
type input "2.37"
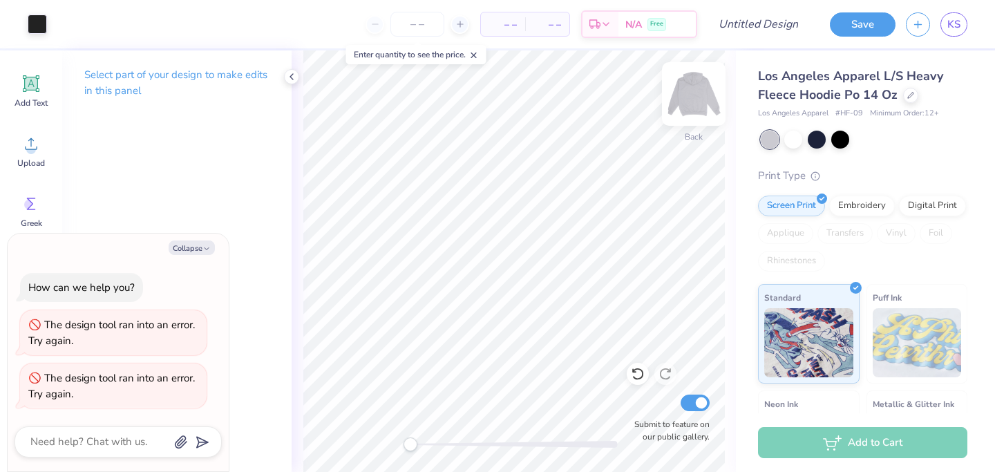
click at [699, 91] on img at bounding box center [693, 93] width 55 height 55
click at [105, 443] on textarea at bounding box center [99, 442] width 140 height 19
click at [146, 193] on div "Select part of your design to make edits in this panel" at bounding box center [176, 261] width 229 height 422
click at [196, 244] on button "Collapse" at bounding box center [192, 248] width 46 height 15
type textarea "x"
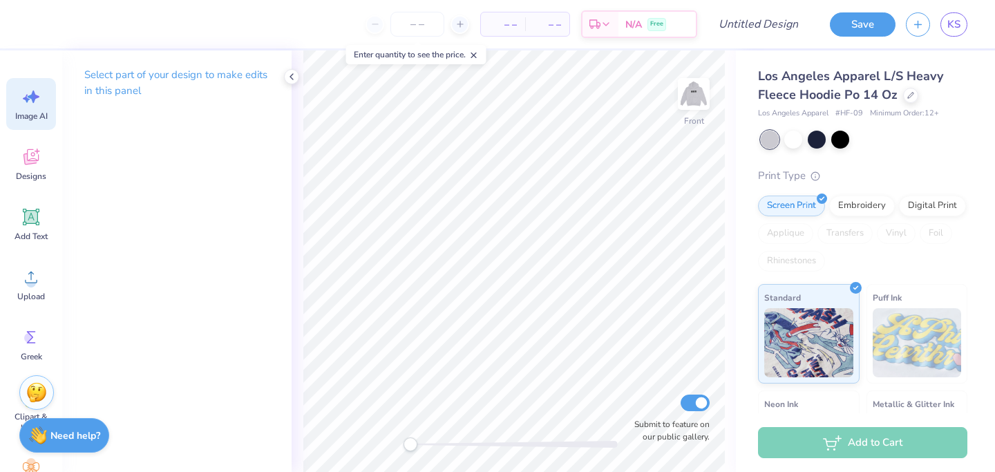
click at [27, 106] on icon at bounding box center [31, 96] width 21 height 21
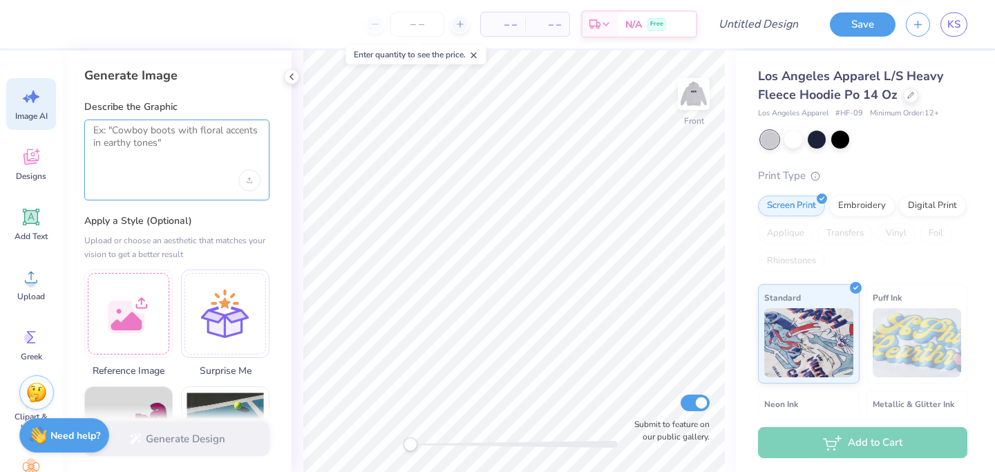
click at [109, 135] on textarea at bounding box center [176, 141] width 167 height 35
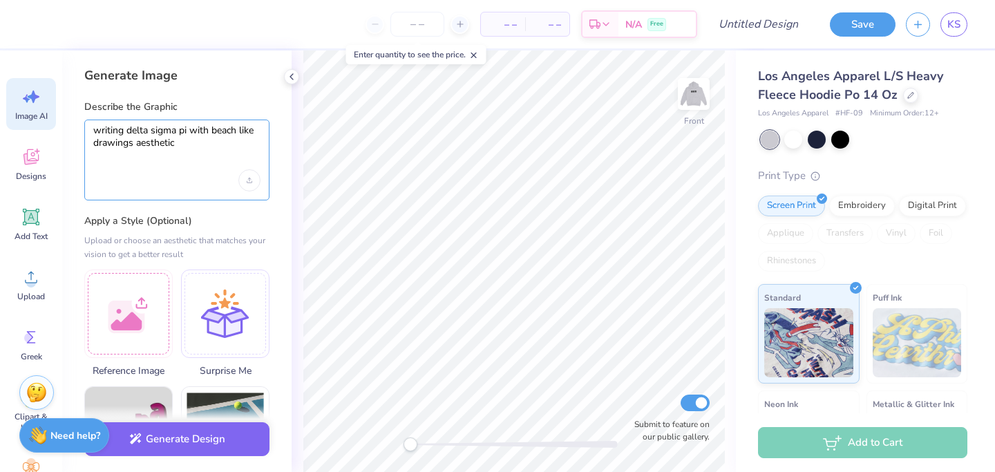
type textarea "writing delta sigma pi with beach like drawings aesthetic"
click at [138, 337] on div at bounding box center [128, 311] width 88 height 88
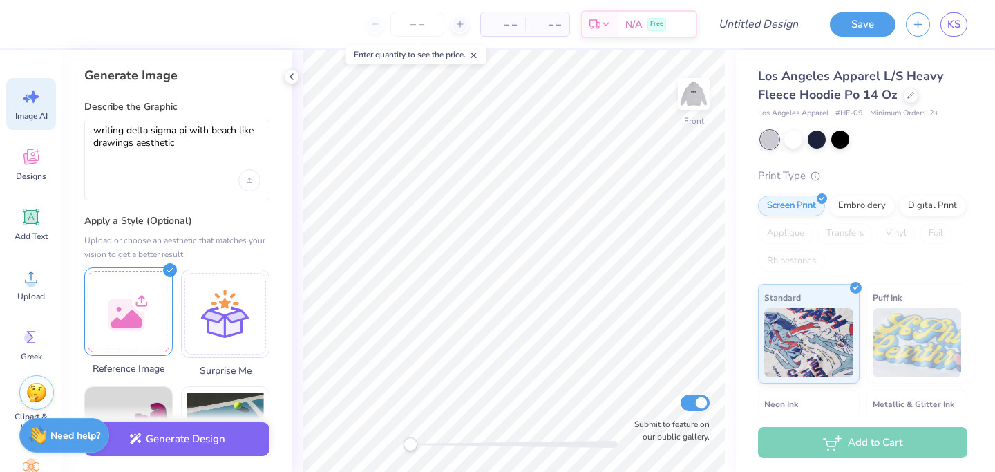
click at [151, 321] on div at bounding box center [128, 311] width 88 height 88
click at [144, 309] on div at bounding box center [128, 311] width 88 height 88
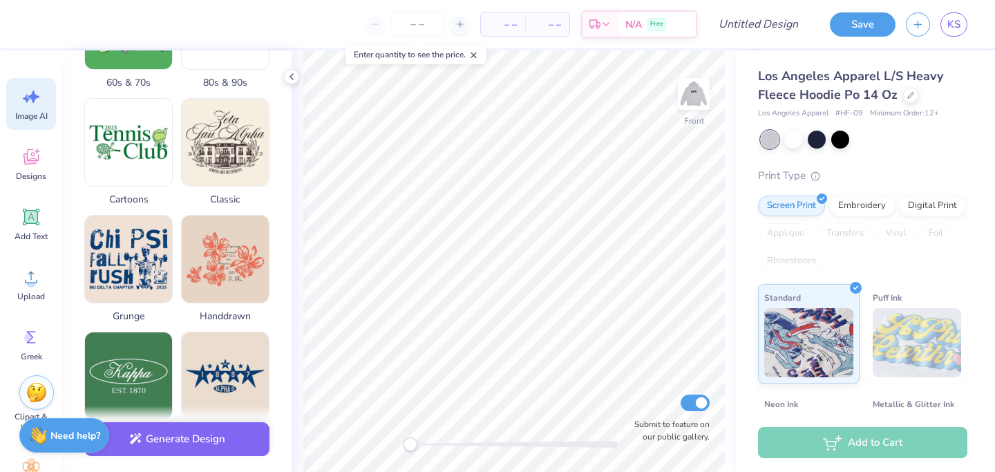
scroll to position [721, 0]
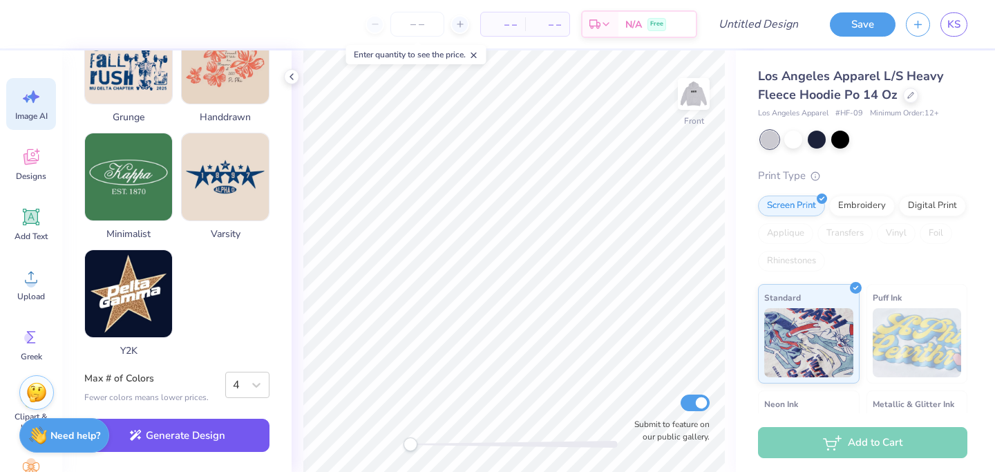
click at [214, 441] on button "Generate Design" at bounding box center [176, 436] width 185 height 34
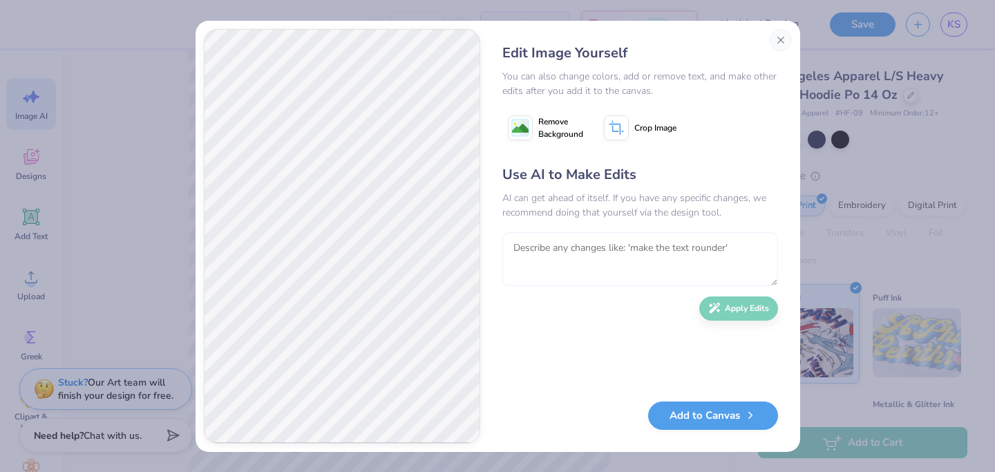
click at [612, 257] on textarea at bounding box center [640, 259] width 276 height 54
type textarea "make the font like the reference image"
click at [733, 313] on button "Apply Edits" at bounding box center [738, 305] width 79 height 24
click at [590, 256] on textarea at bounding box center [640, 259] width 276 height 54
type textarea "m"
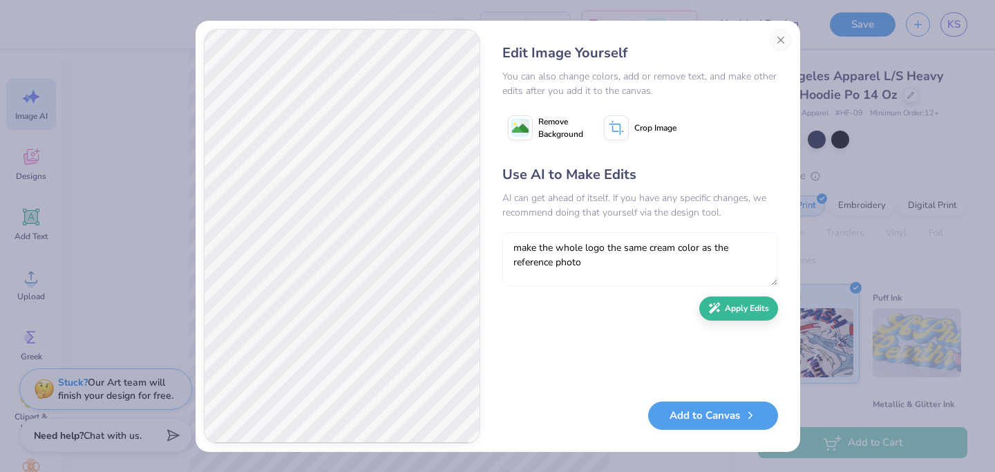
type textarea "make the whole logo the same cream color as the reference photo"
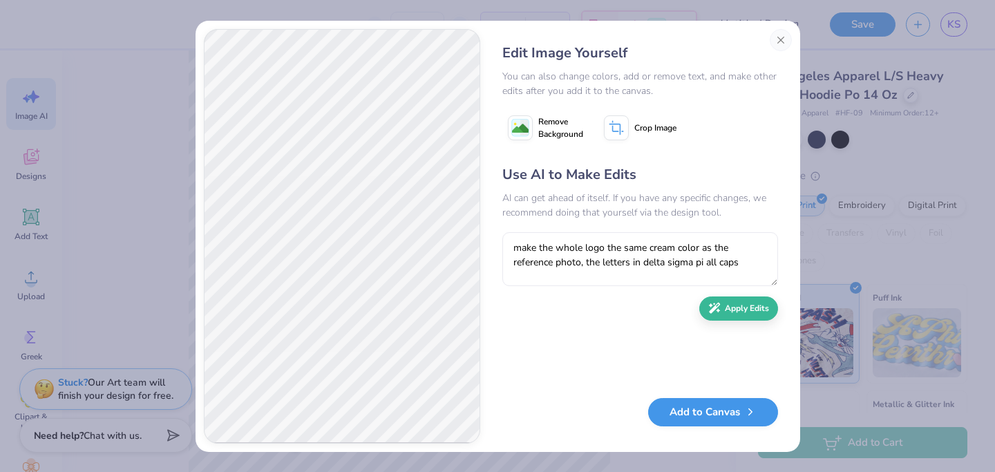
type textarea "make the whole logo the same cream color as the reference photo, the letters in…"
click at [695, 415] on button "Add to Canvas" at bounding box center [713, 412] width 130 height 28
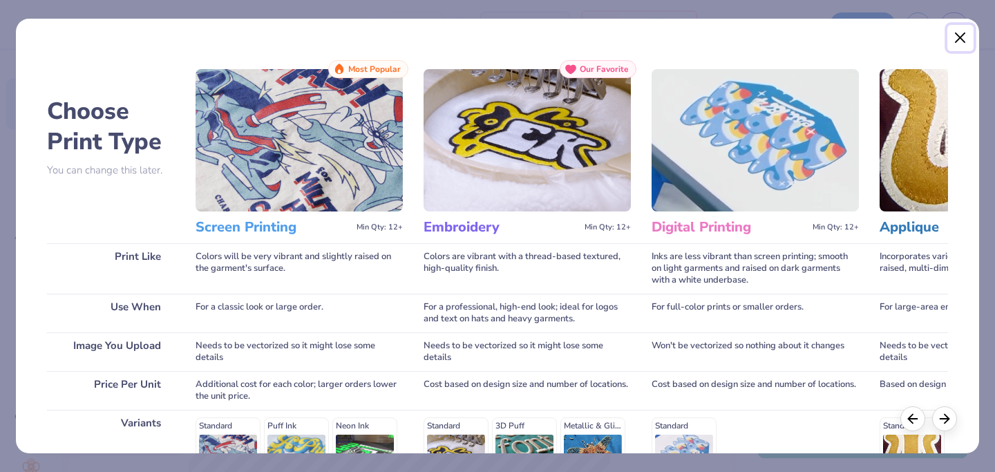
click at [957, 34] on button "Close" at bounding box center [961, 38] width 26 height 26
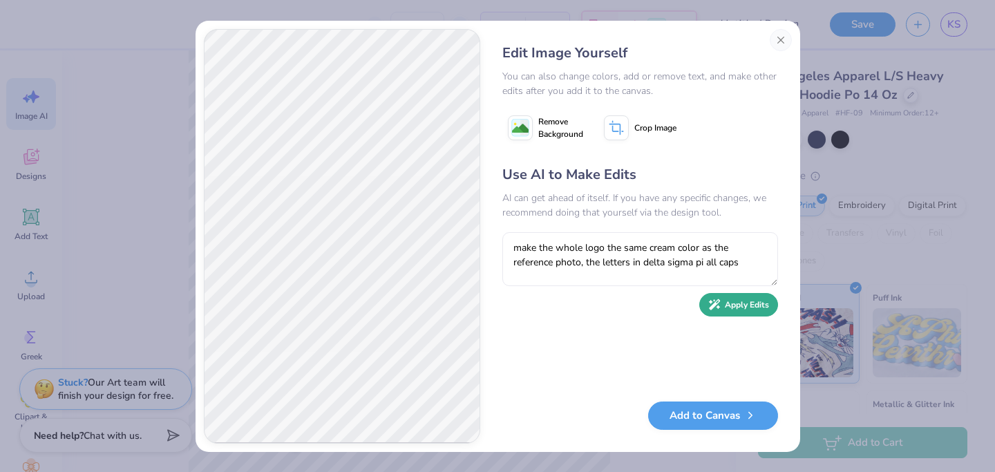
click at [742, 305] on button "Apply Edits" at bounding box center [738, 305] width 79 height 24
